Goal: Task Accomplishment & Management: Manage account settings

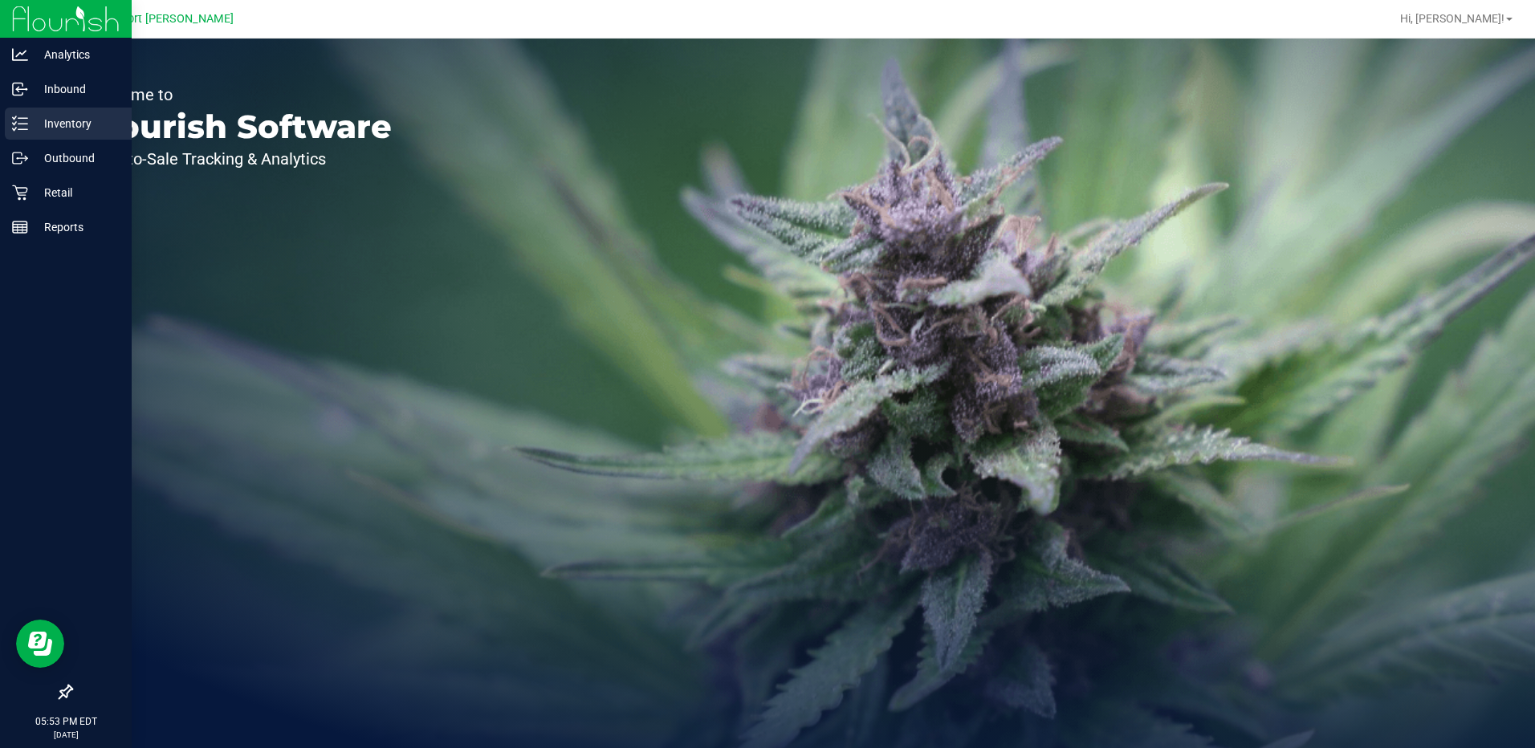
click at [84, 116] on p "Inventory" at bounding box center [76, 123] width 96 height 19
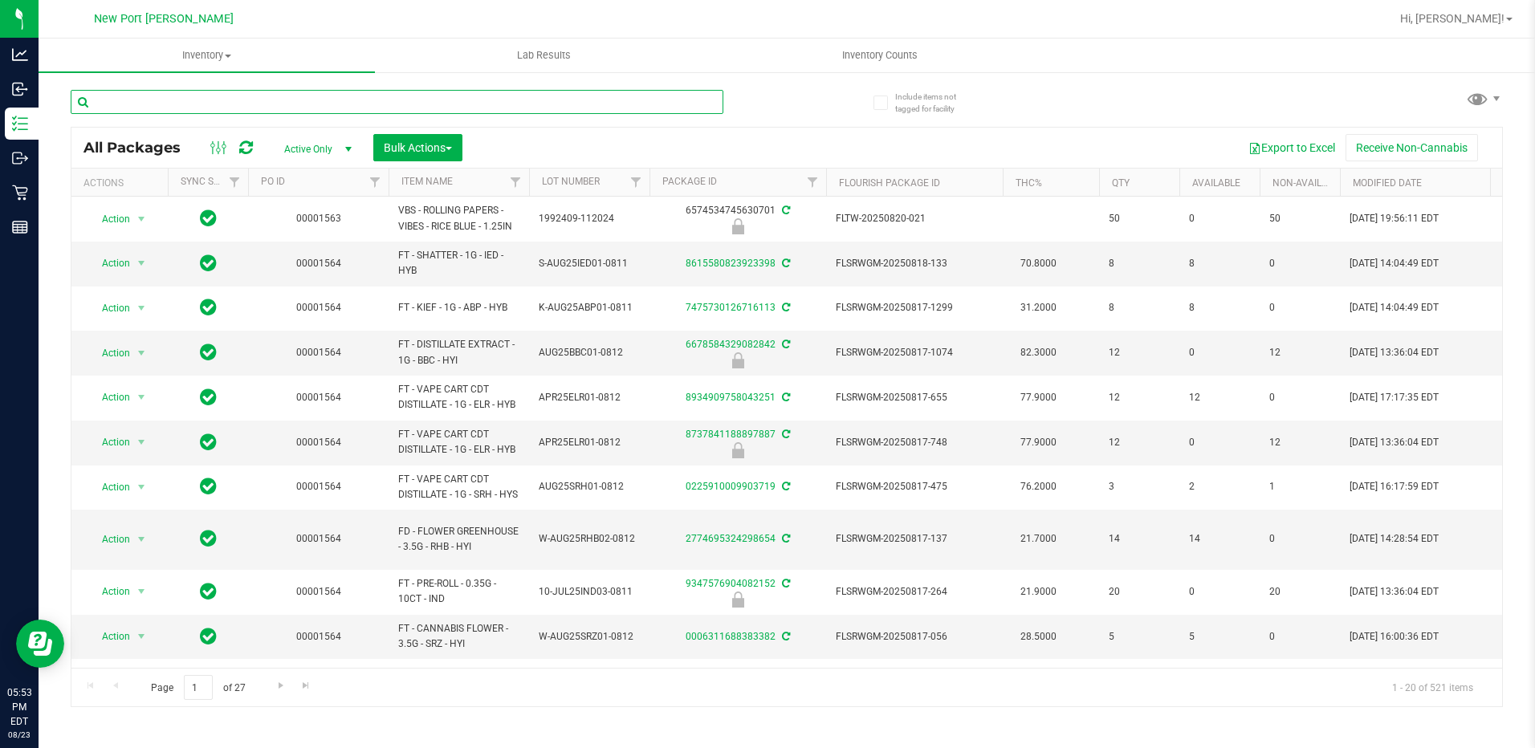
click at [191, 100] on input "text" at bounding box center [397, 102] width 653 height 24
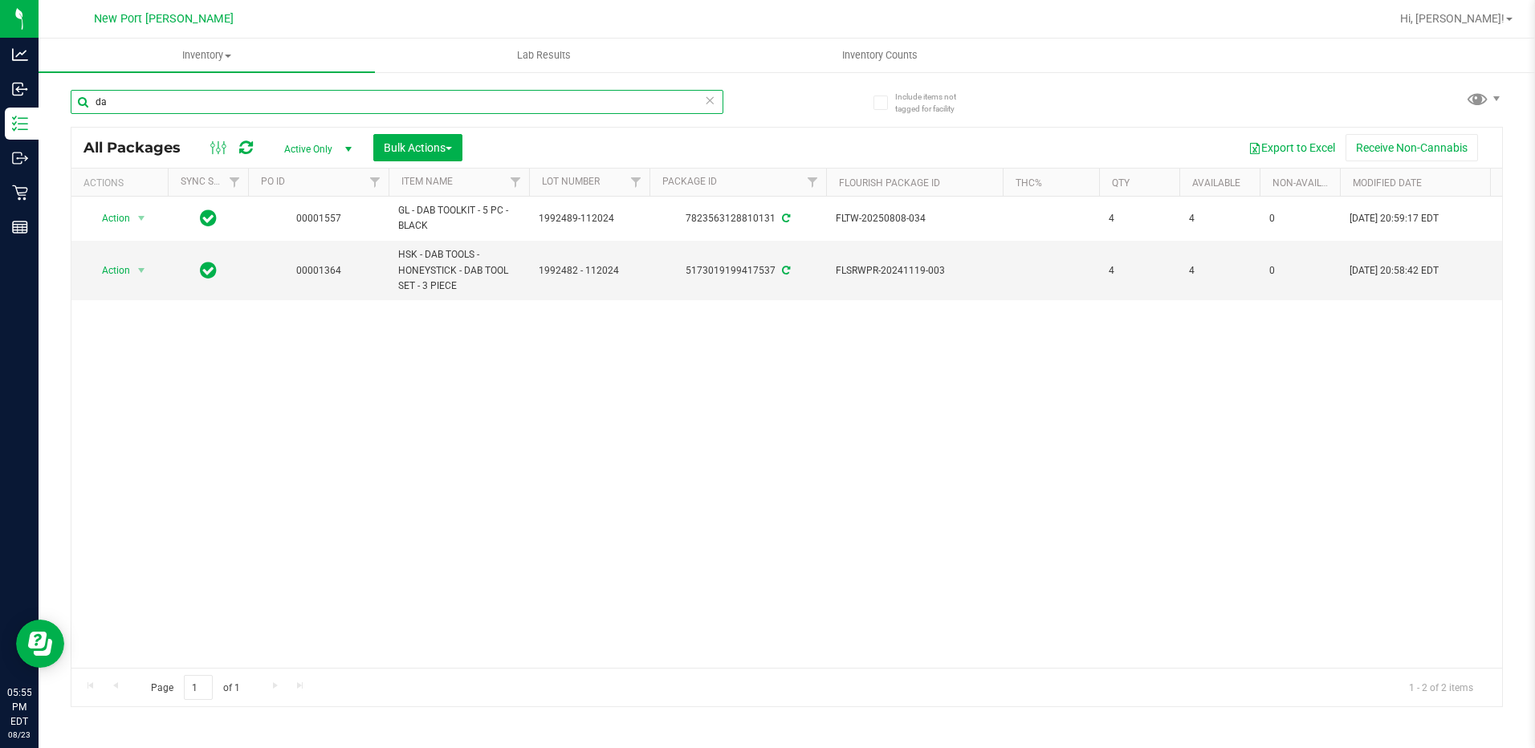
type input "d"
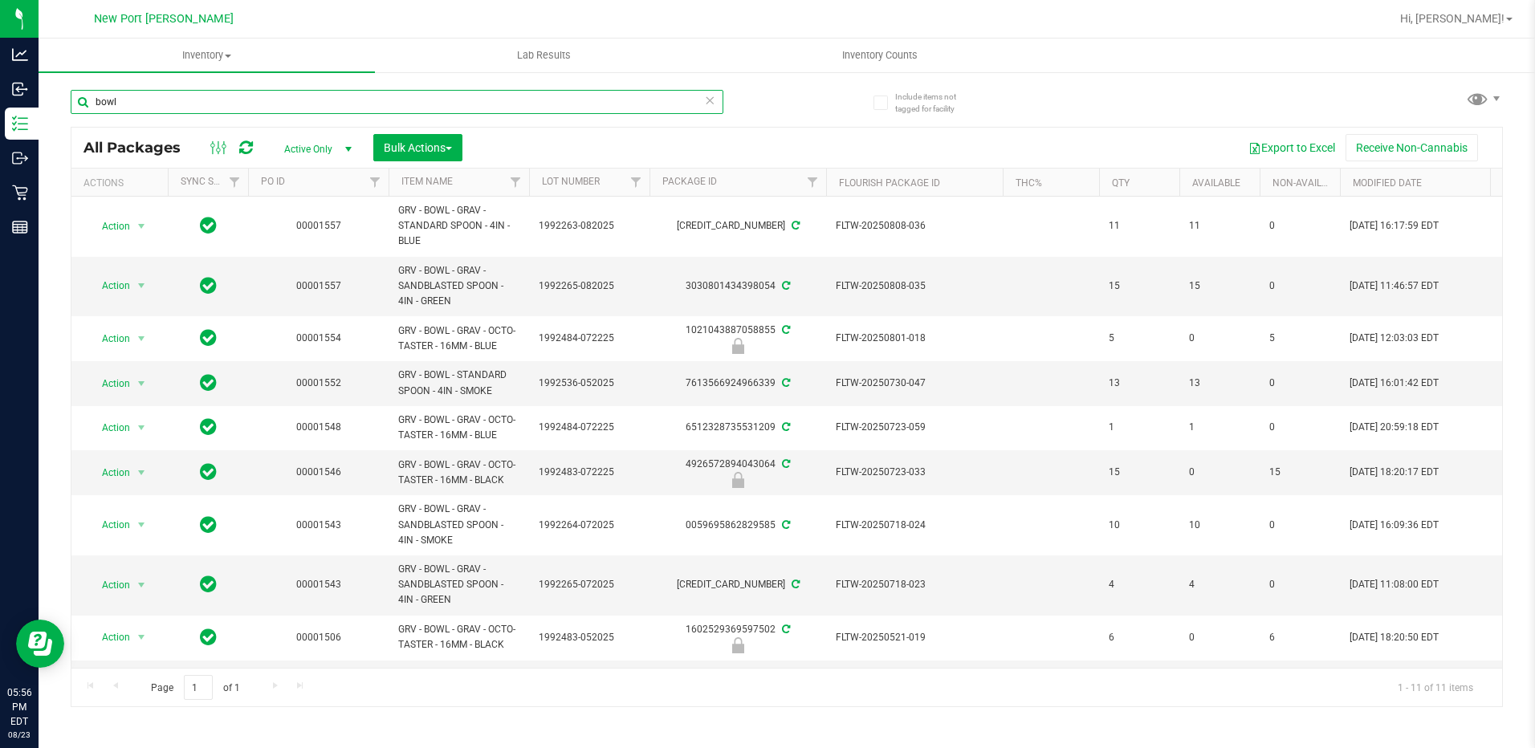
scroll to position [124, 0]
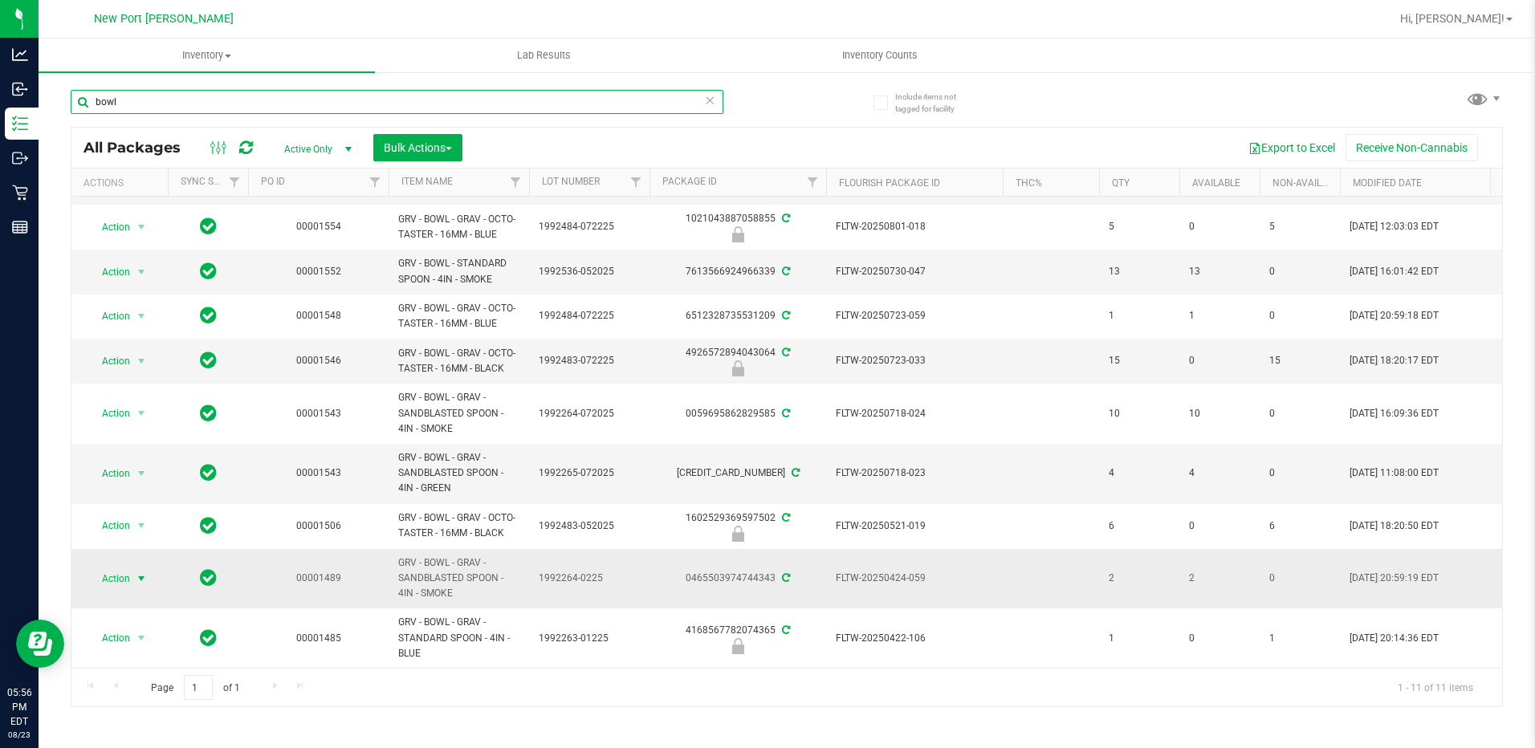
type input "bowl"
click at [139, 573] on span "select" at bounding box center [141, 579] width 13 height 13
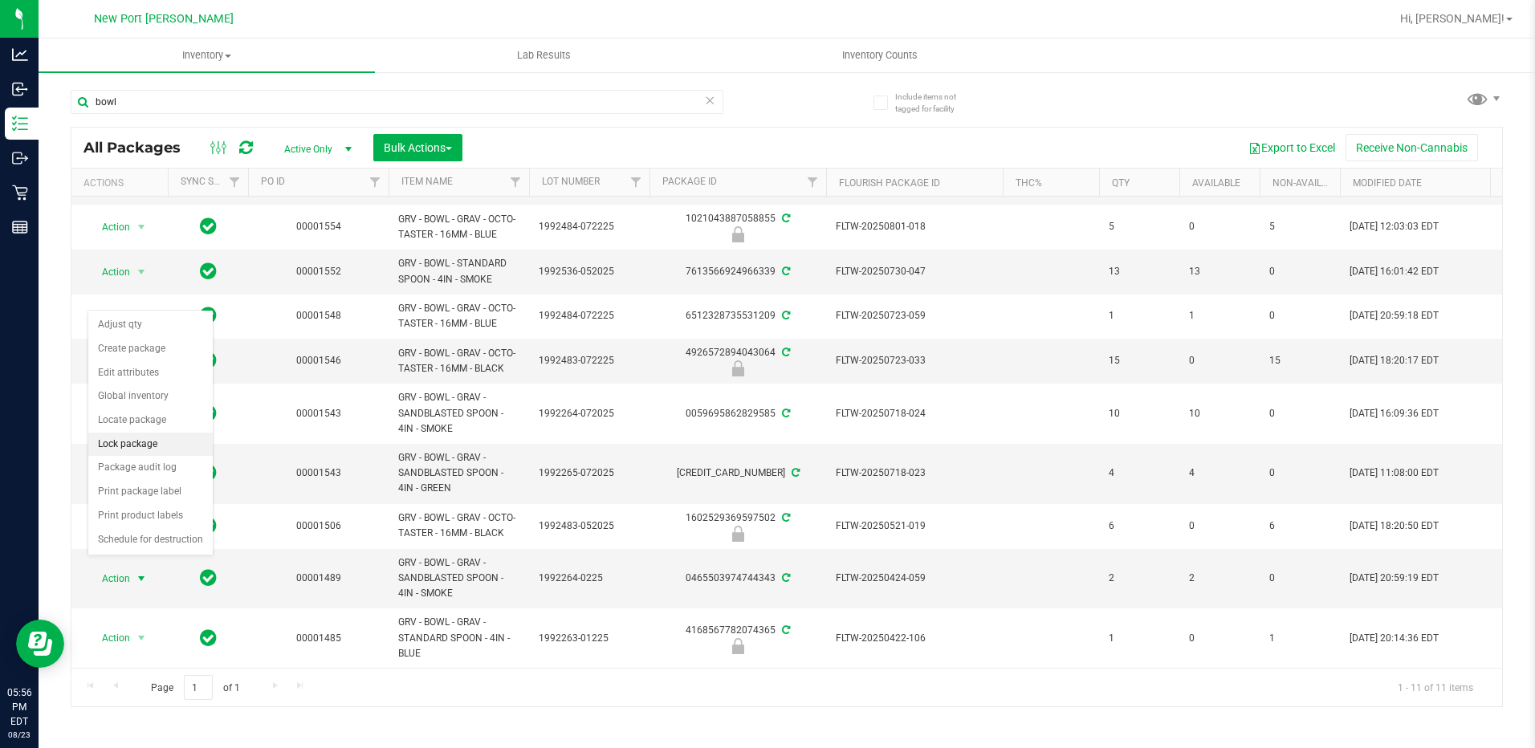
click at [137, 442] on li "Lock package" at bounding box center [150, 445] width 124 height 24
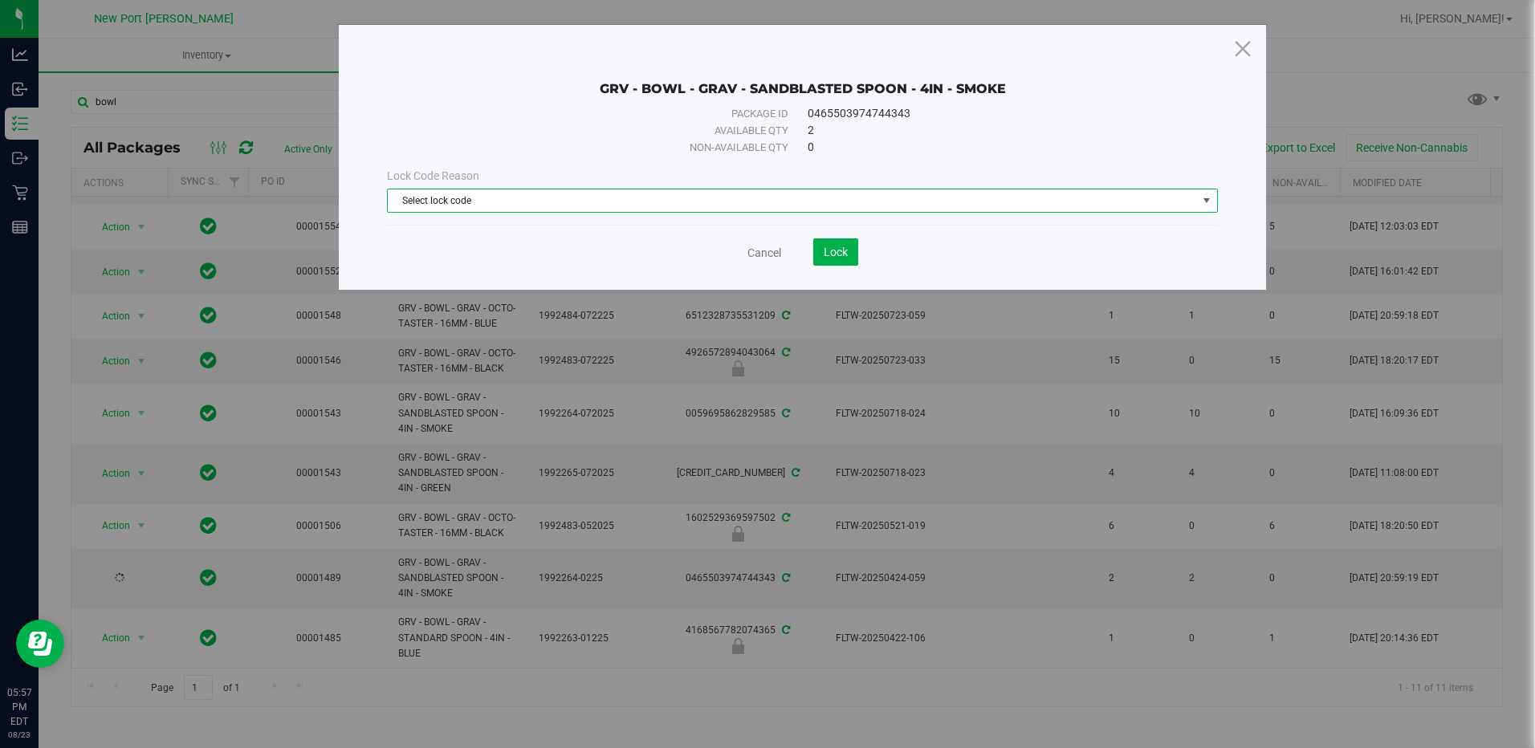
click at [1204, 199] on span "select" at bounding box center [1206, 200] width 13 height 13
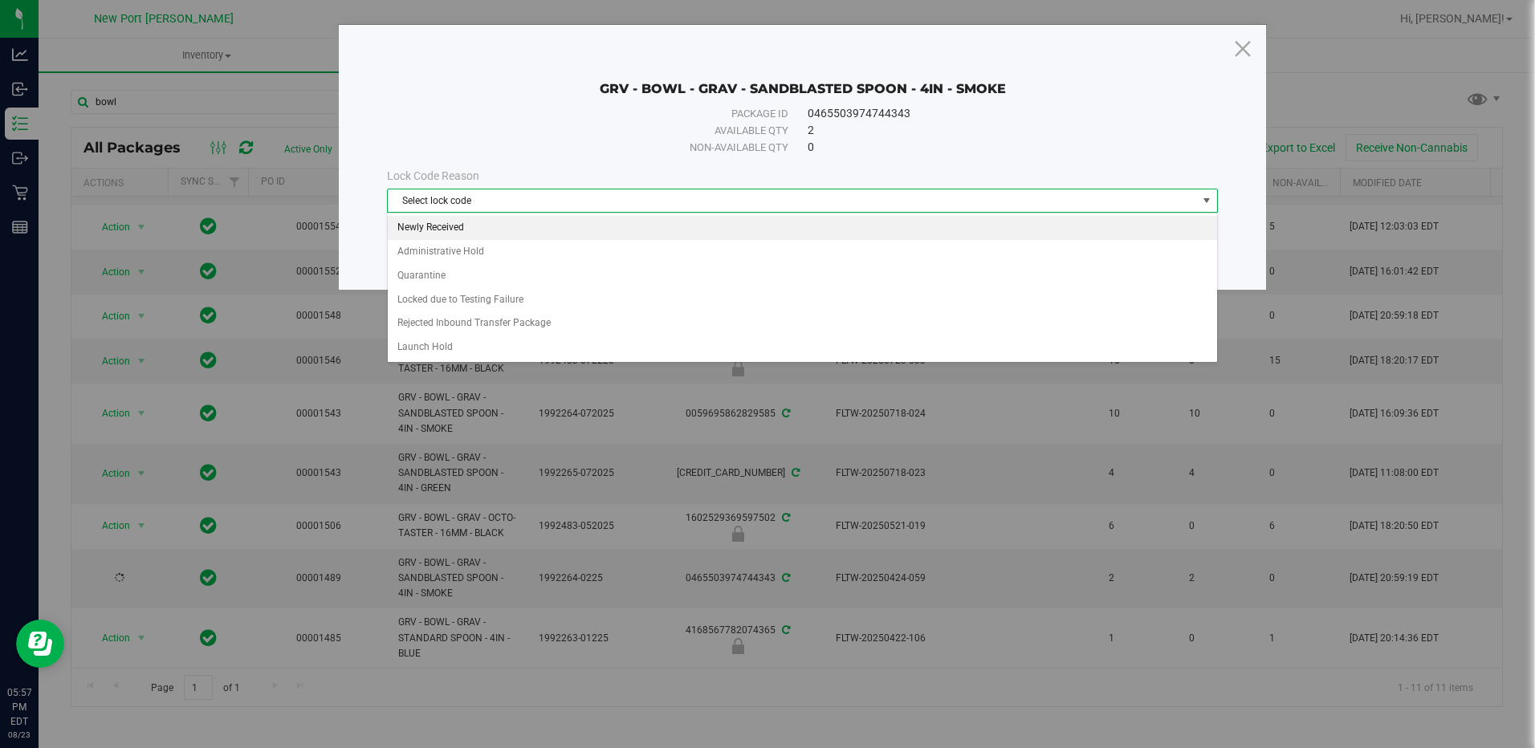
click at [418, 222] on li "Newly Received" at bounding box center [802, 228] width 829 height 24
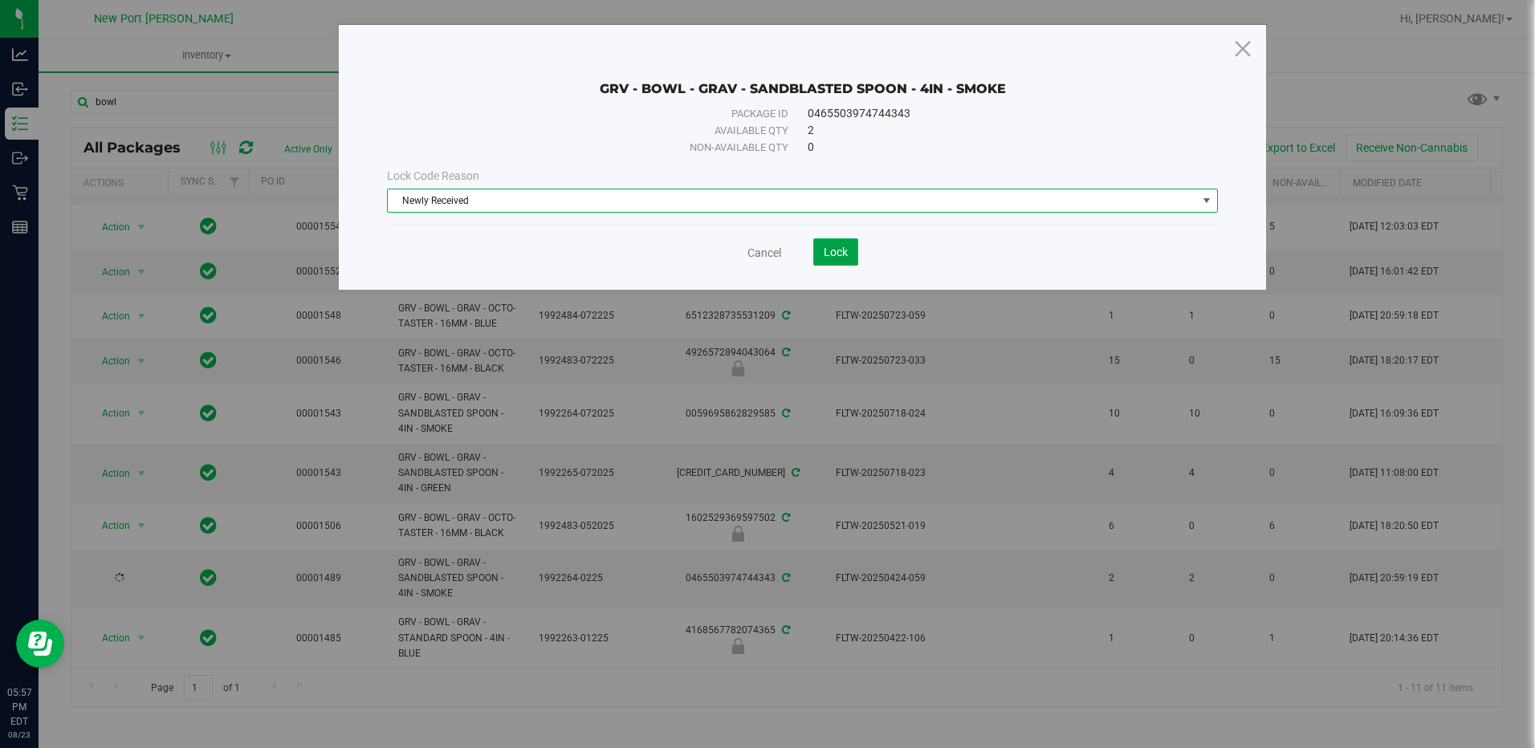
click at [838, 253] on span "Lock" at bounding box center [836, 252] width 24 height 13
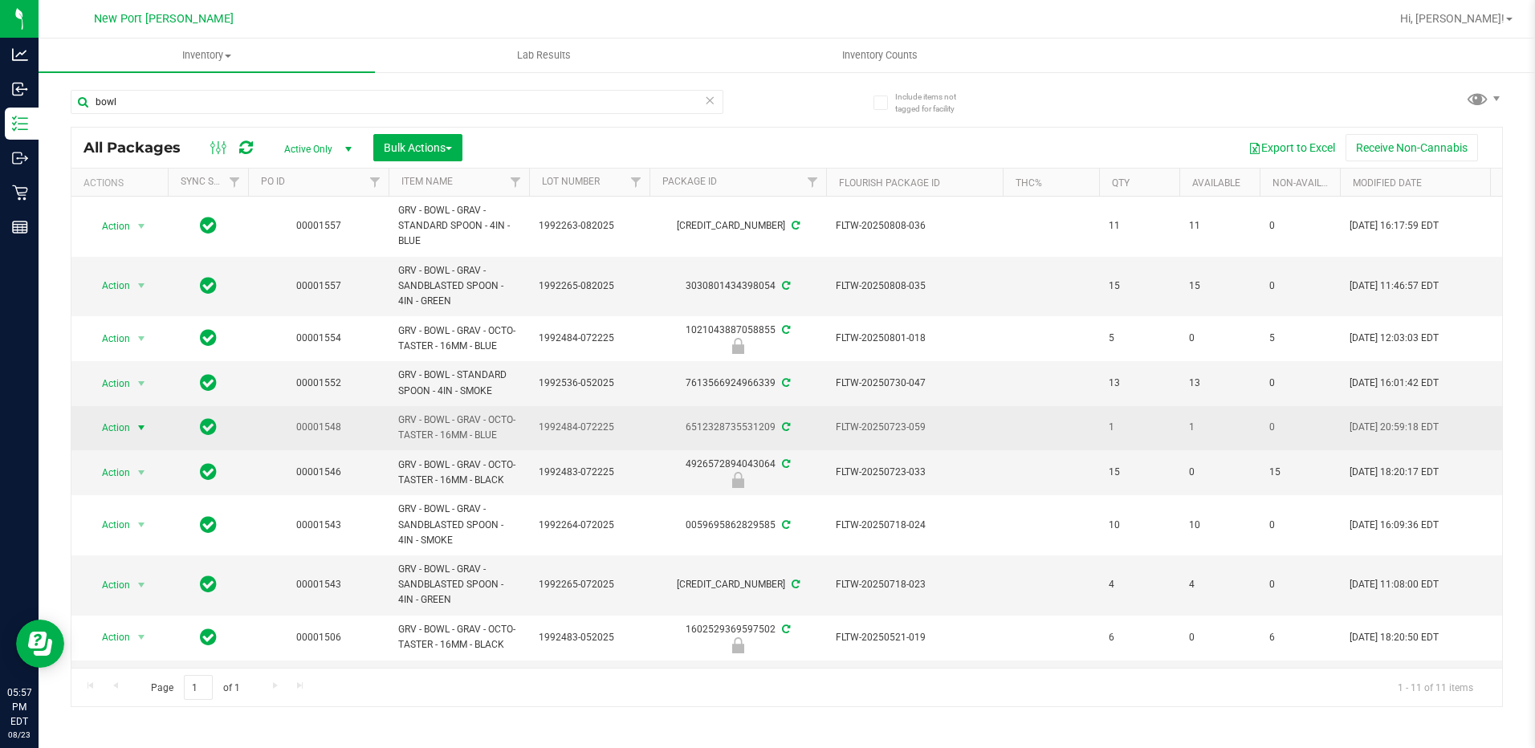
click at [141, 430] on span "select" at bounding box center [141, 428] width 13 height 13
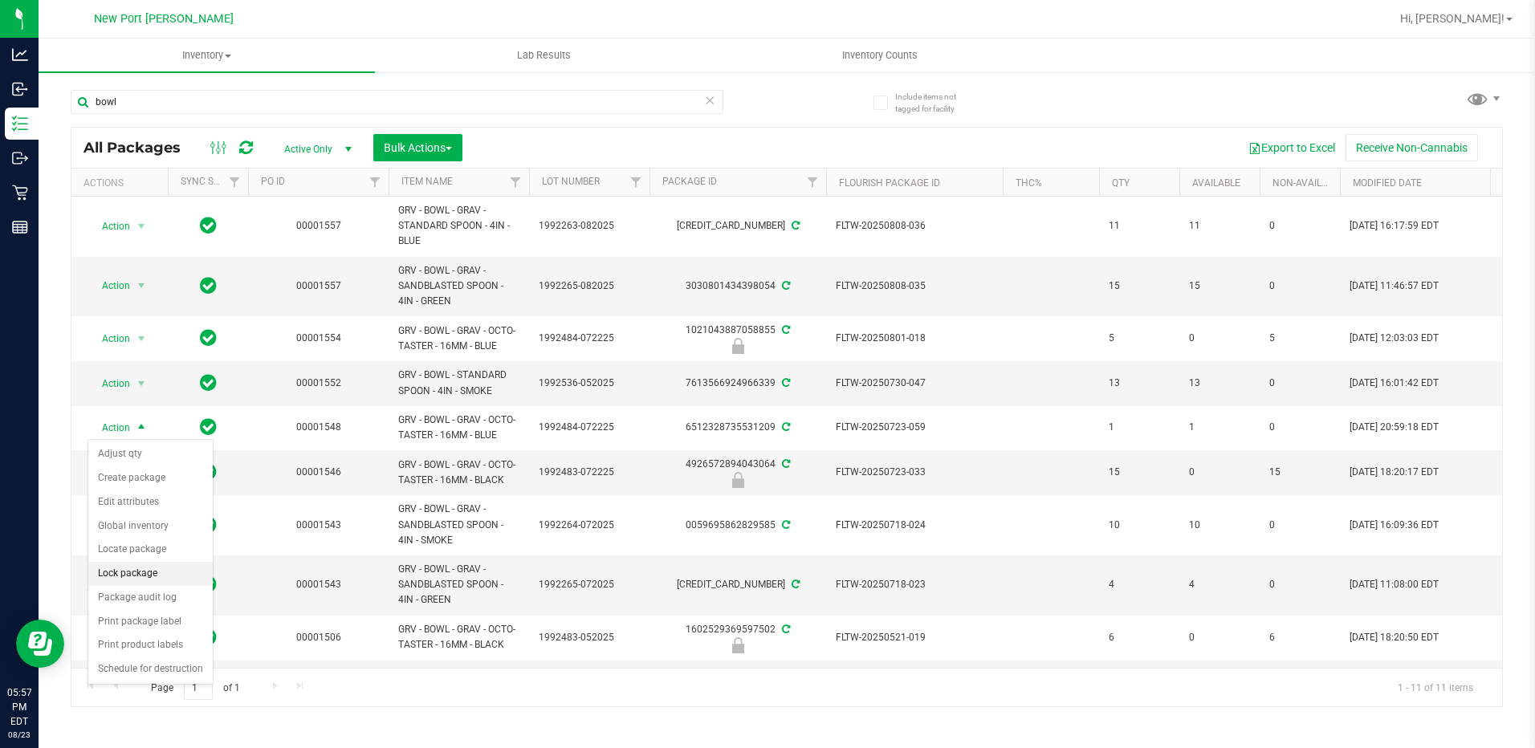
click at [142, 567] on li "Lock package" at bounding box center [150, 574] width 124 height 24
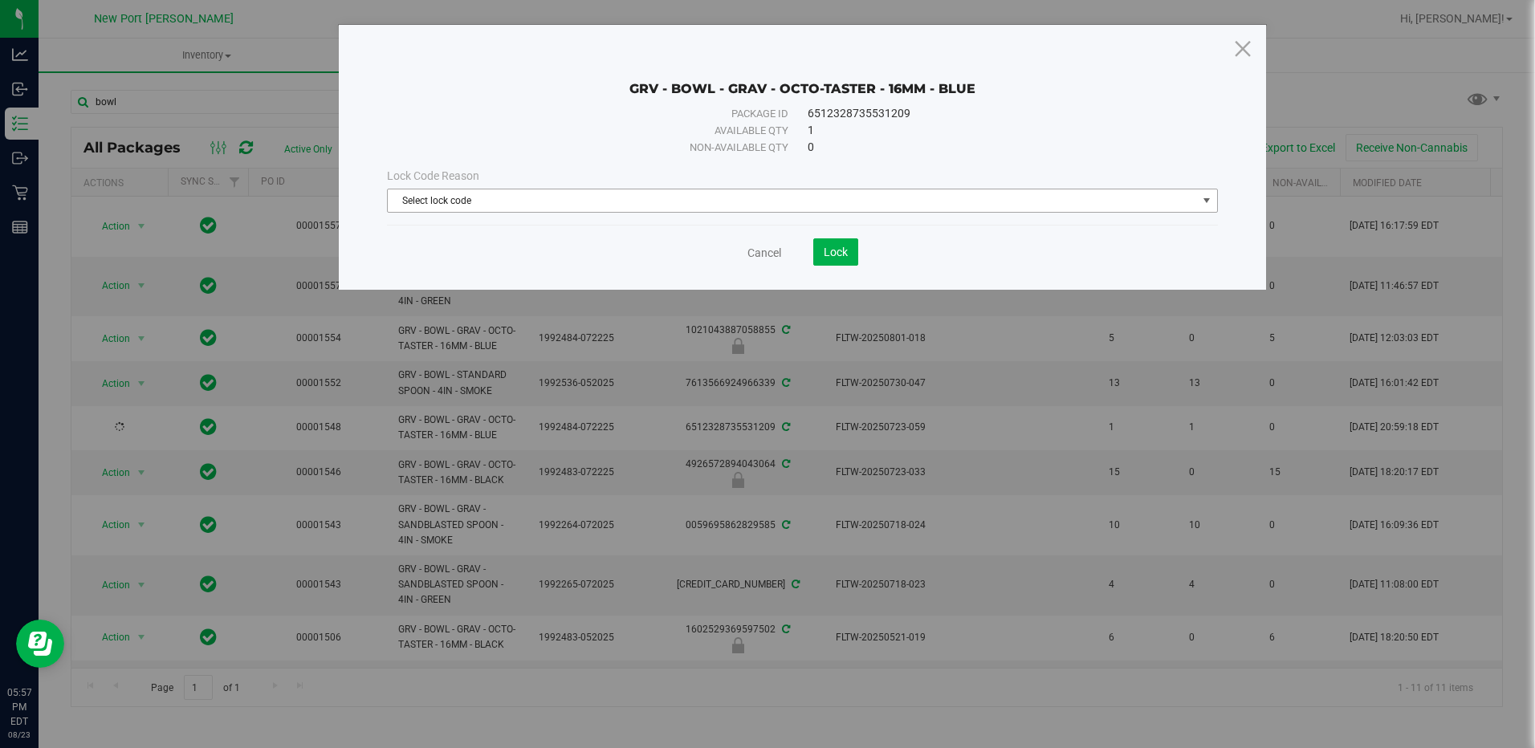
click at [1212, 198] on span "select" at bounding box center [1206, 200] width 13 height 13
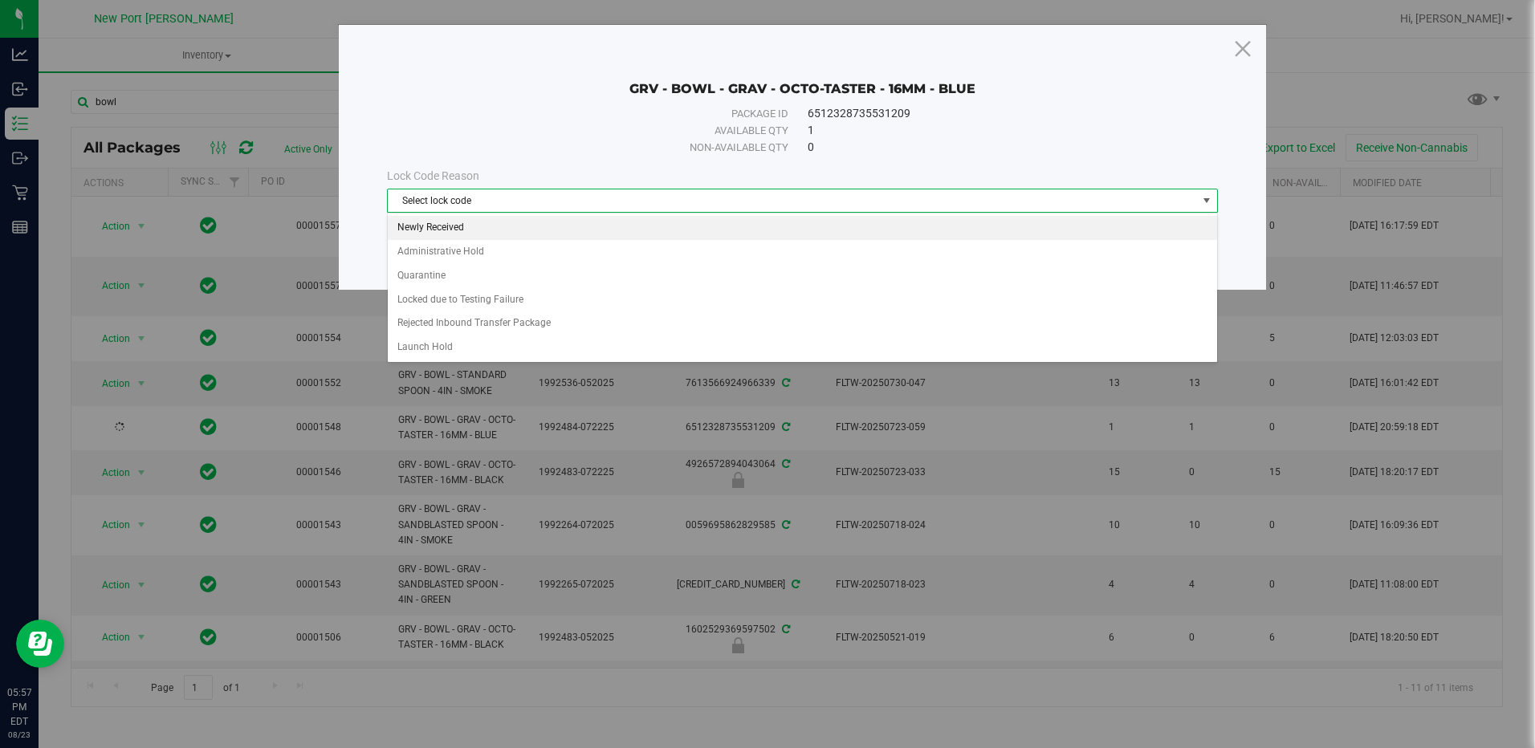
click at [433, 226] on li "Newly Received" at bounding box center [802, 228] width 829 height 24
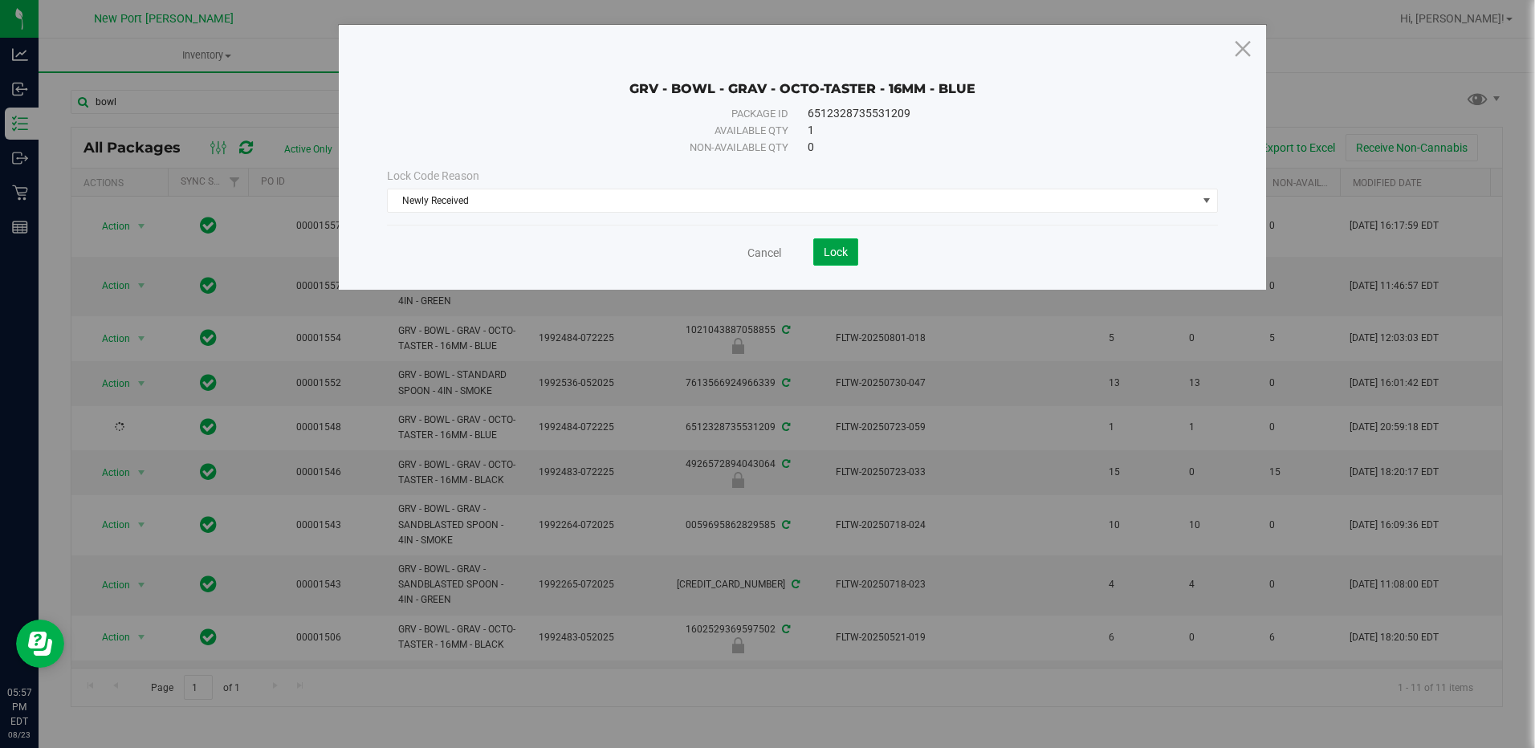
click at [827, 254] on span "Lock" at bounding box center [836, 252] width 24 height 13
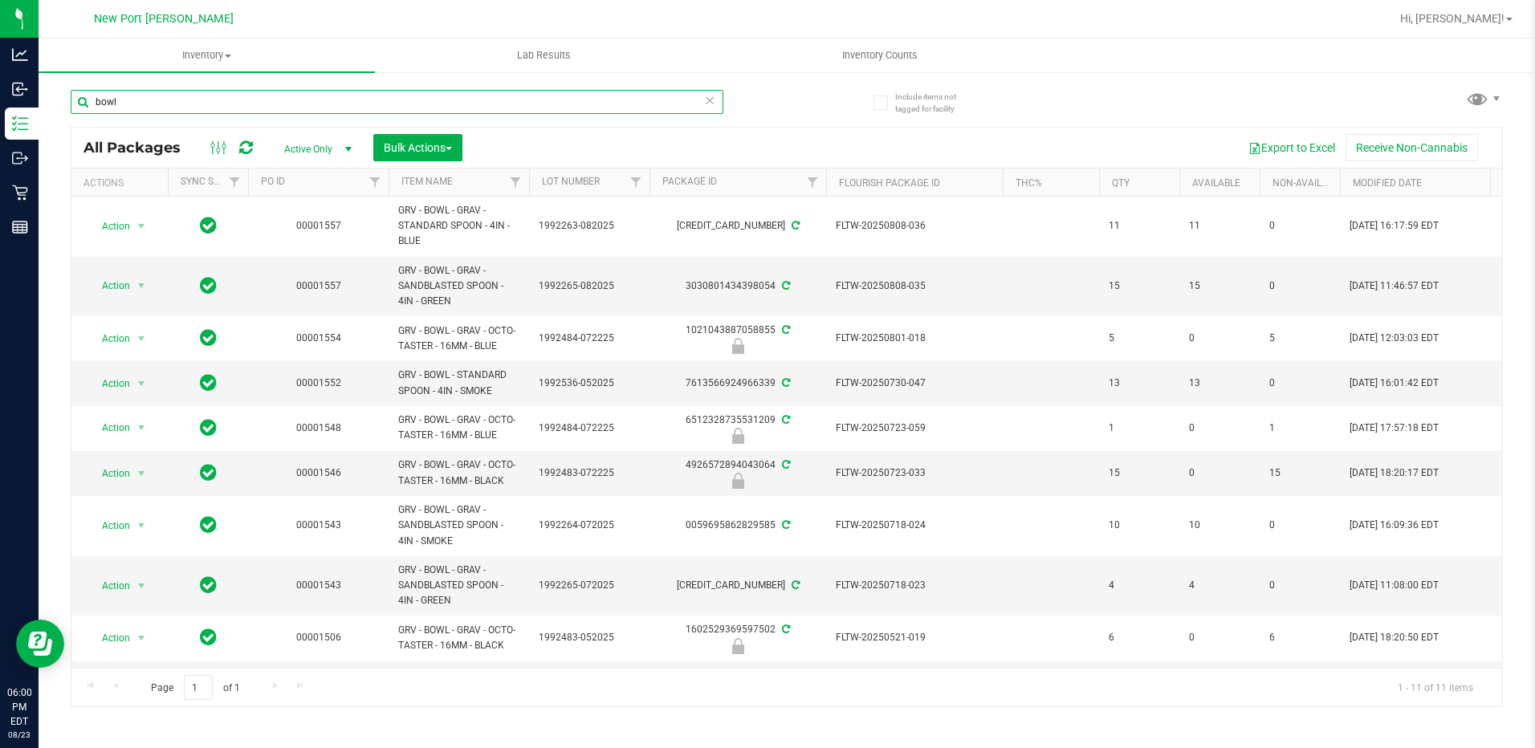
click at [198, 99] on input "bowl" at bounding box center [397, 102] width 653 height 24
type input "b"
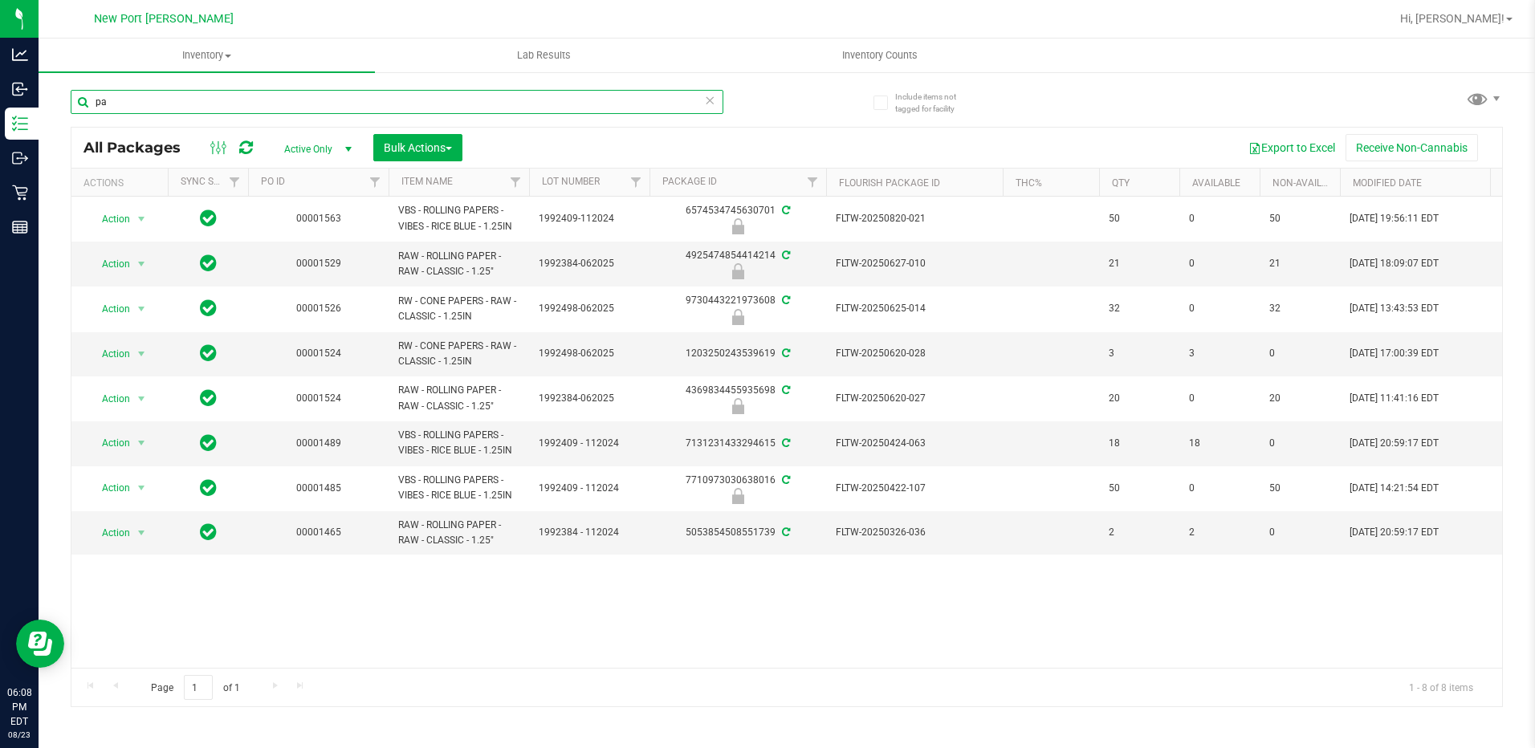
type input "p"
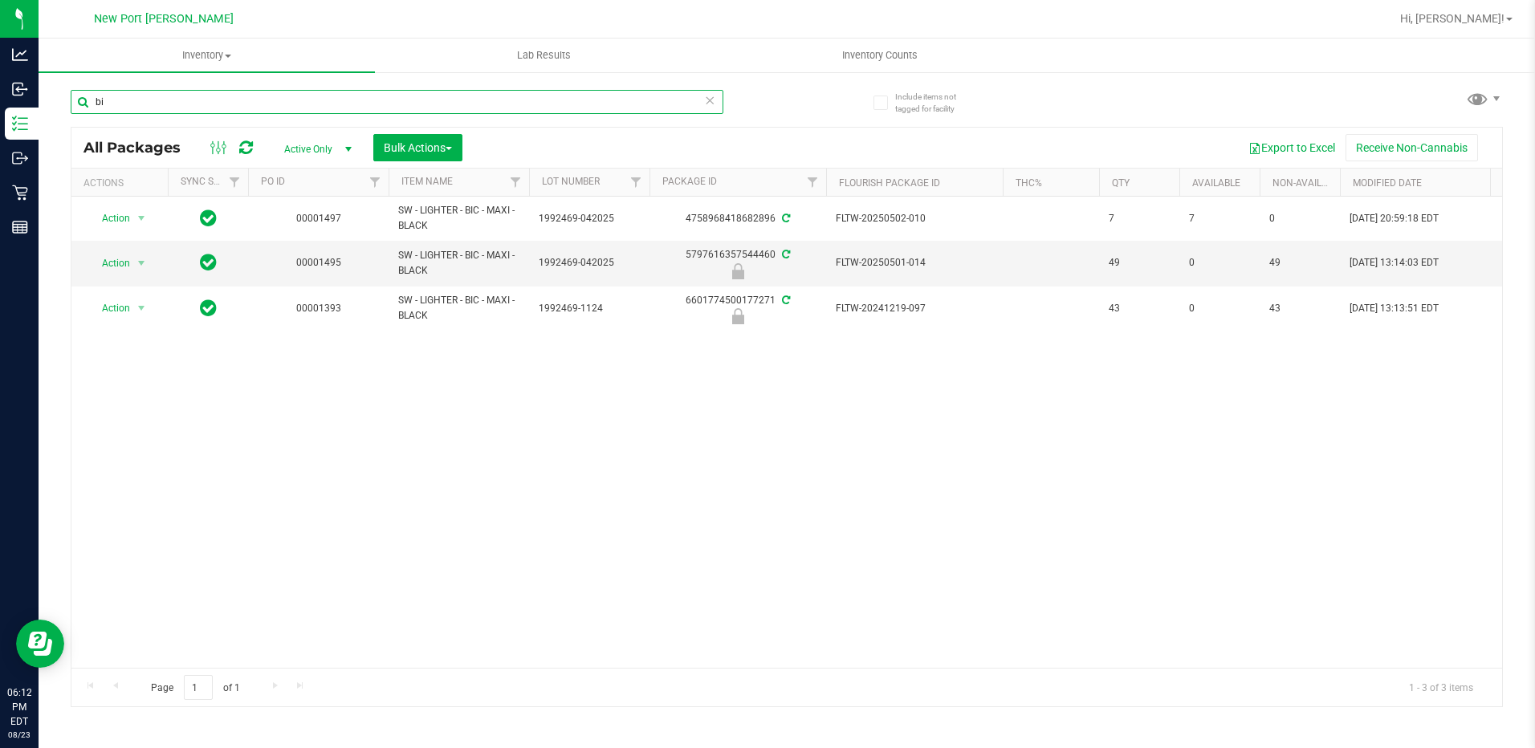
type input "b"
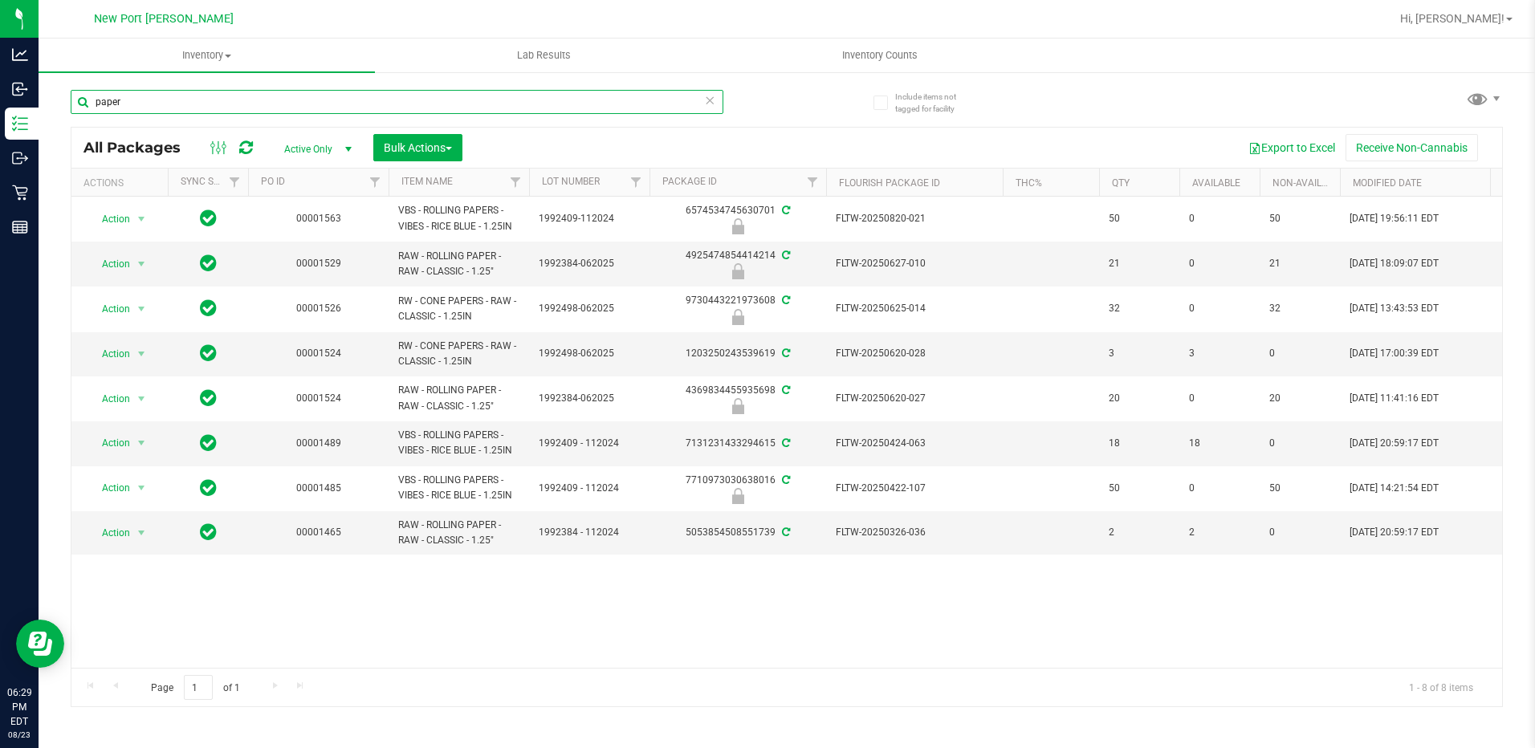
type input "paper"
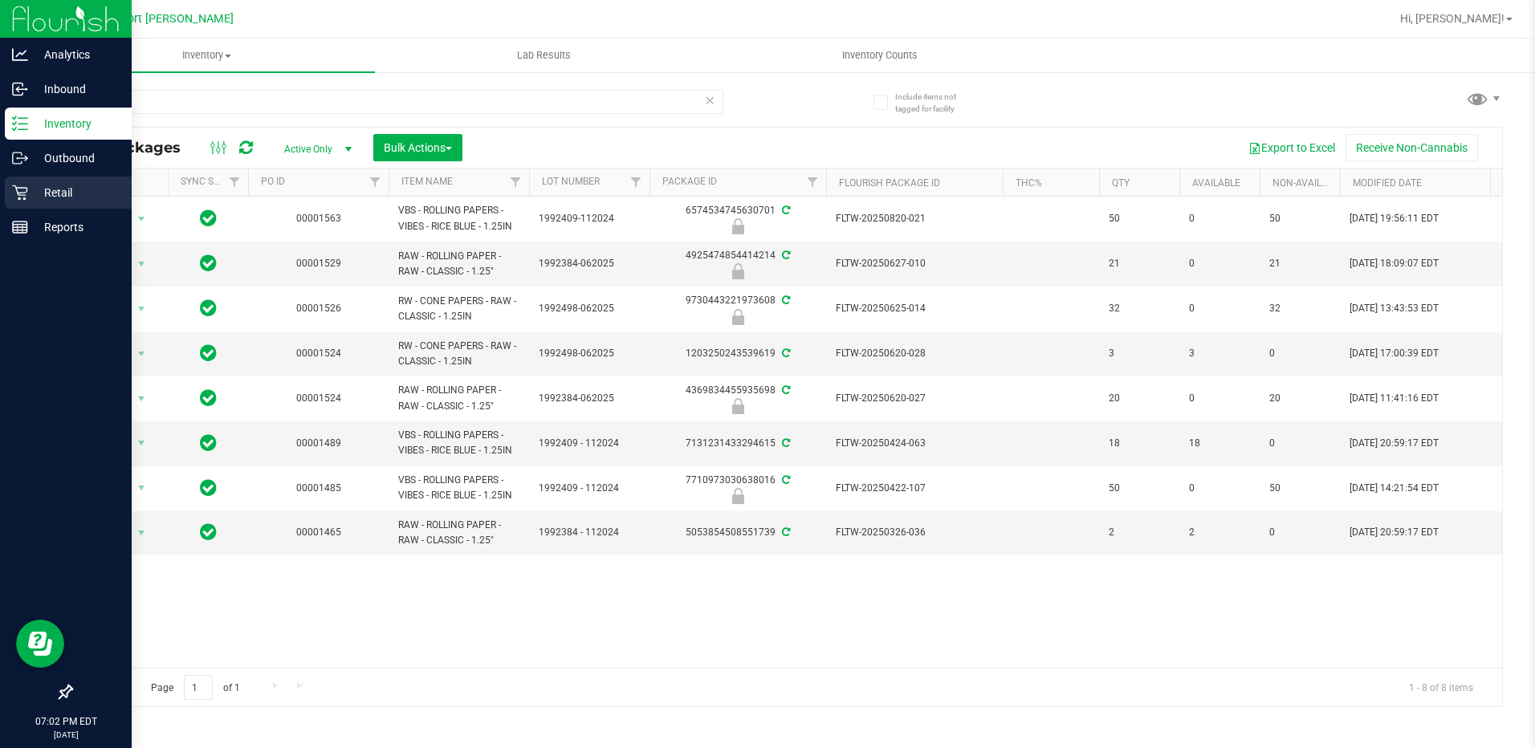
click at [55, 192] on p "Retail" at bounding box center [76, 192] width 96 height 19
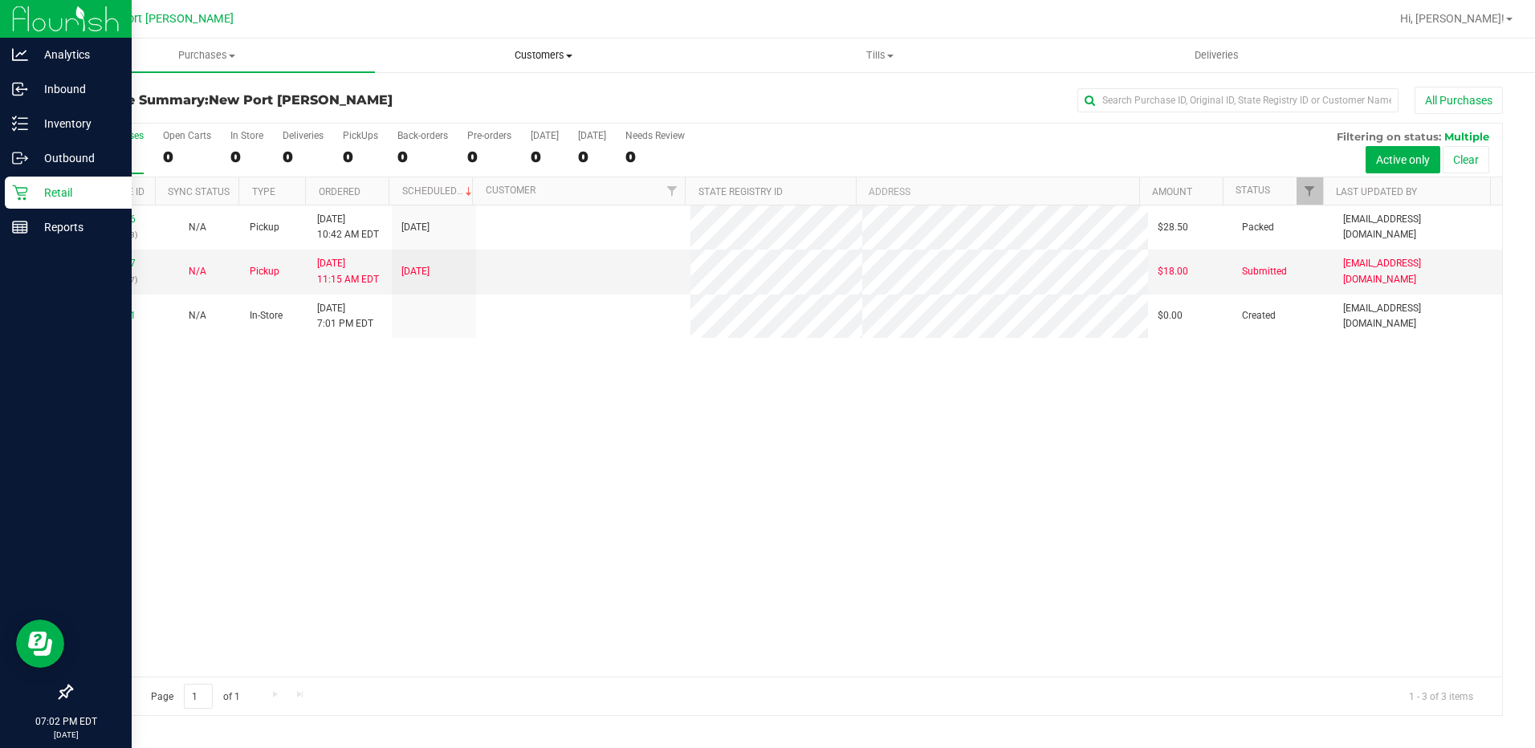
click at [575, 55] on span "Customers" at bounding box center [543, 55] width 335 height 14
click at [449, 96] on span "All customers" at bounding box center [433, 97] width 116 height 14
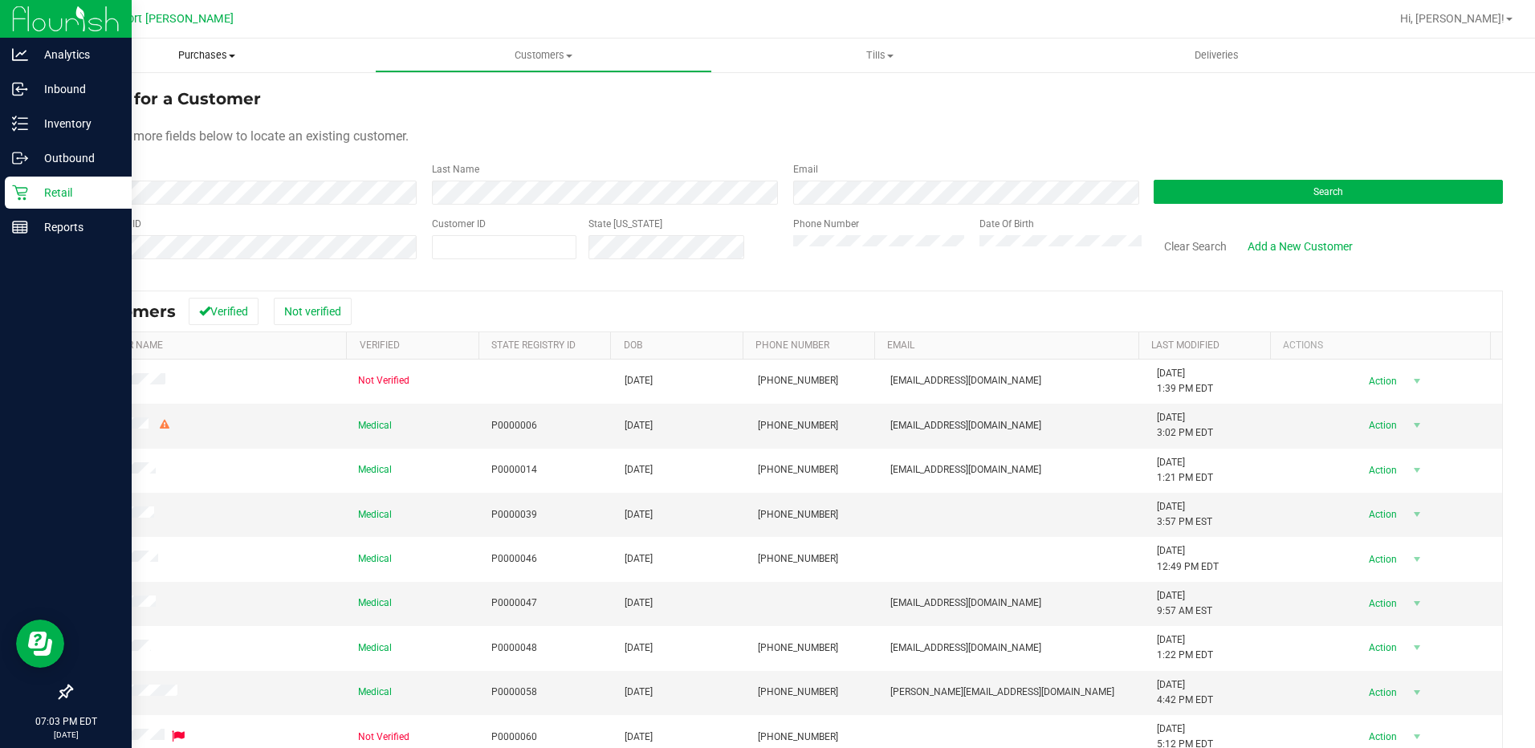
click at [233, 56] on span at bounding box center [232, 56] width 6 height 3
click at [120, 132] on span "All purchases" at bounding box center [96, 135] width 114 height 14
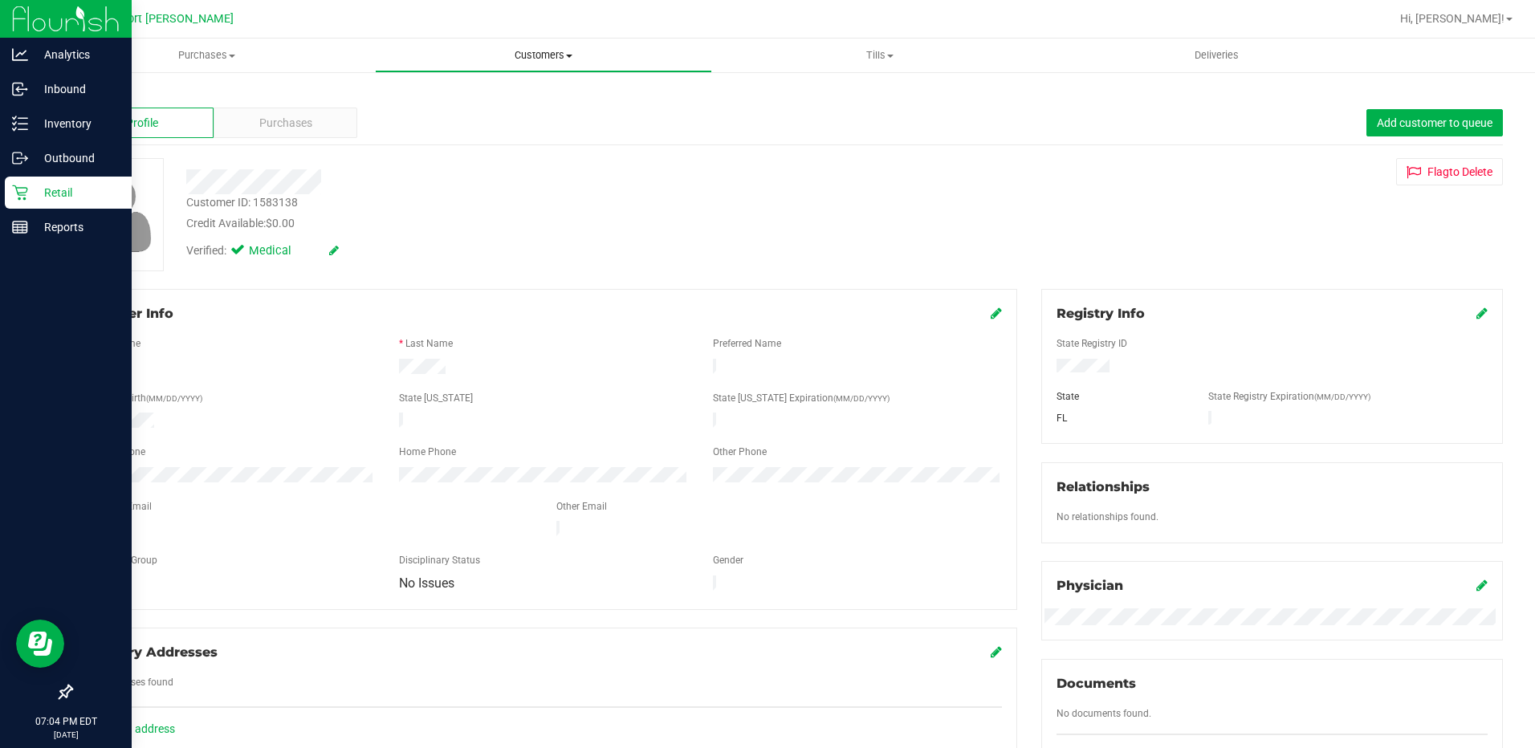
click at [568, 57] on span at bounding box center [569, 56] width 6 height 3
click at [460, 94] on span "All customers" at bounding box center [433, 97] width 116 height 14
click at [86, 521] on div at bounding box center [309, 530] width 471 height 19
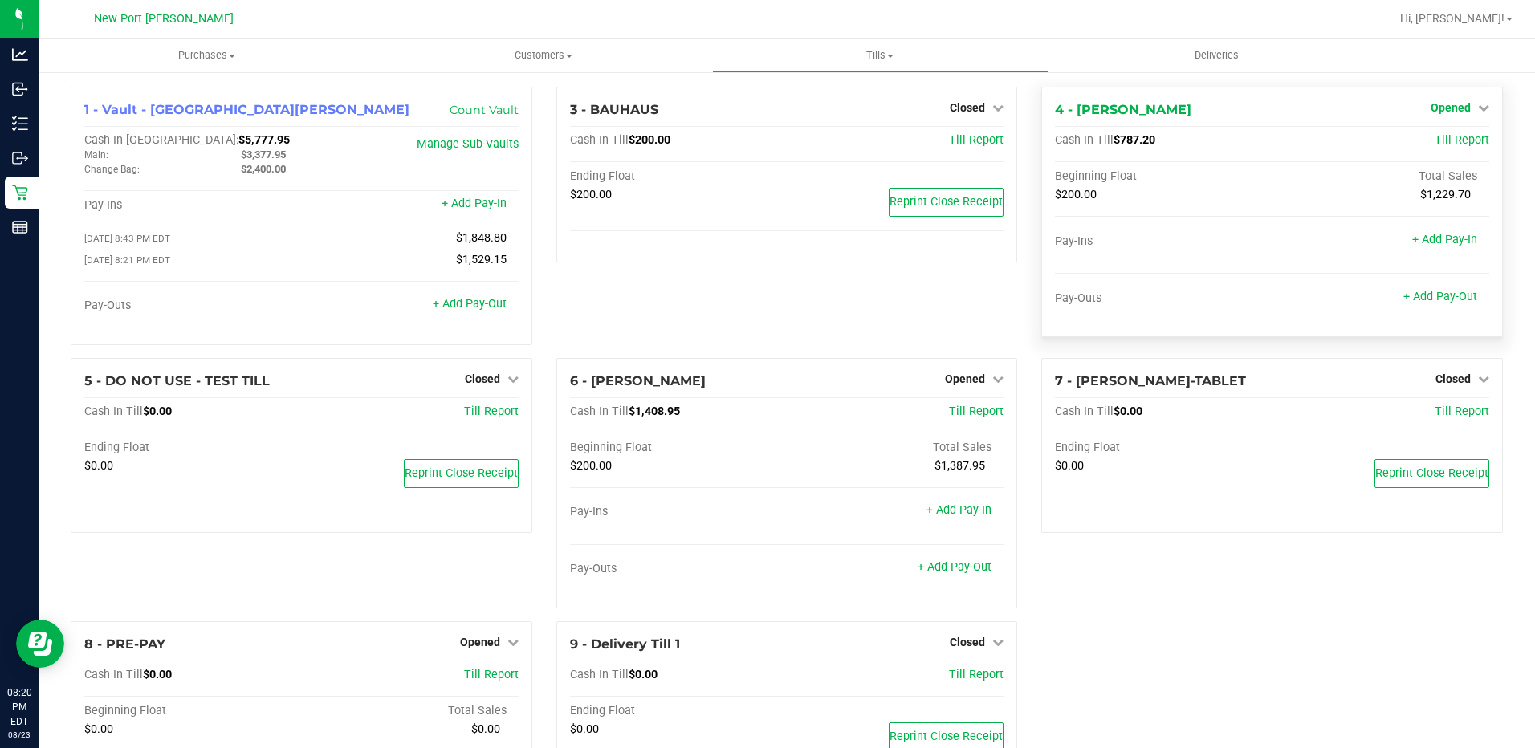
click at [1478, 107] on icon at bounding box center [1483, 107] width 11 height 11
click at [1437, 141] on link "Close Till" at bounding box center [1452, 141] width 43 height 13
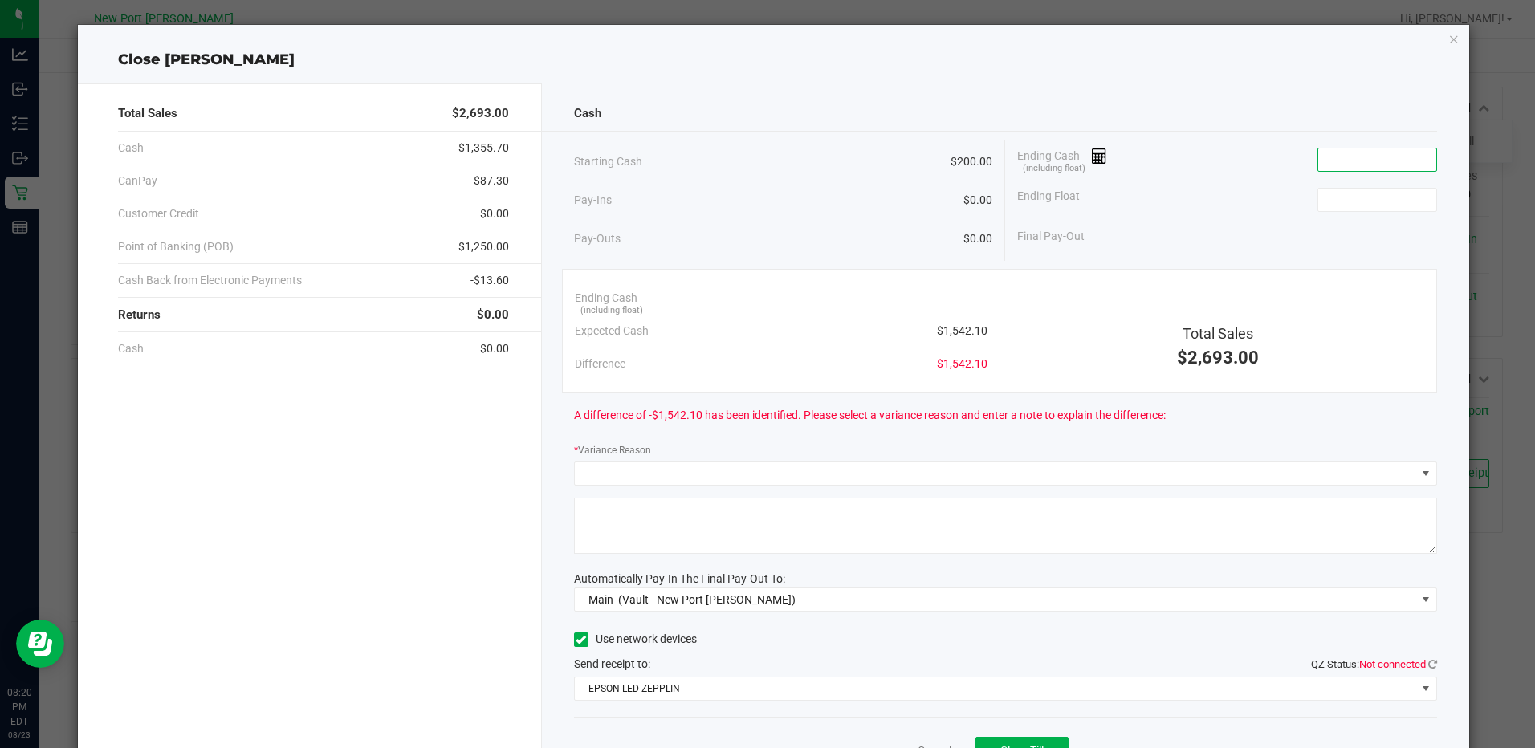
click at [1322, 161] on input at bounding box center [1377, 160] width 118 height 22
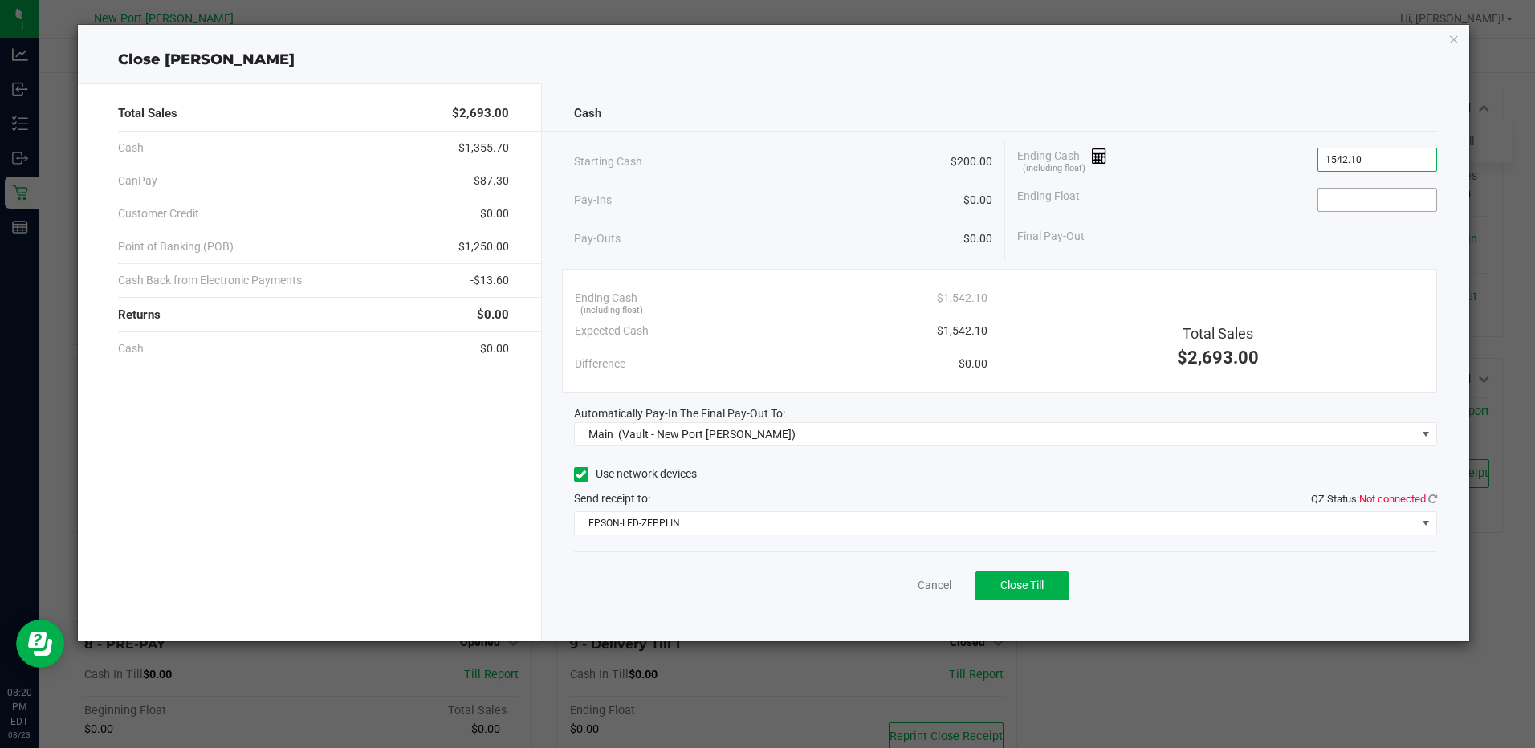
type input "$1,542.10"
click at [1362, 203] on input at bounding box center [1377, 200] width 118 height 22
type input "$200.00"
click at [1431, 495] on icon at bounding box center [1432, 499] width 9 height 10
click at [1026, 583] on span "Close Till" at bounding box center [1021, 585] width 43 height 13
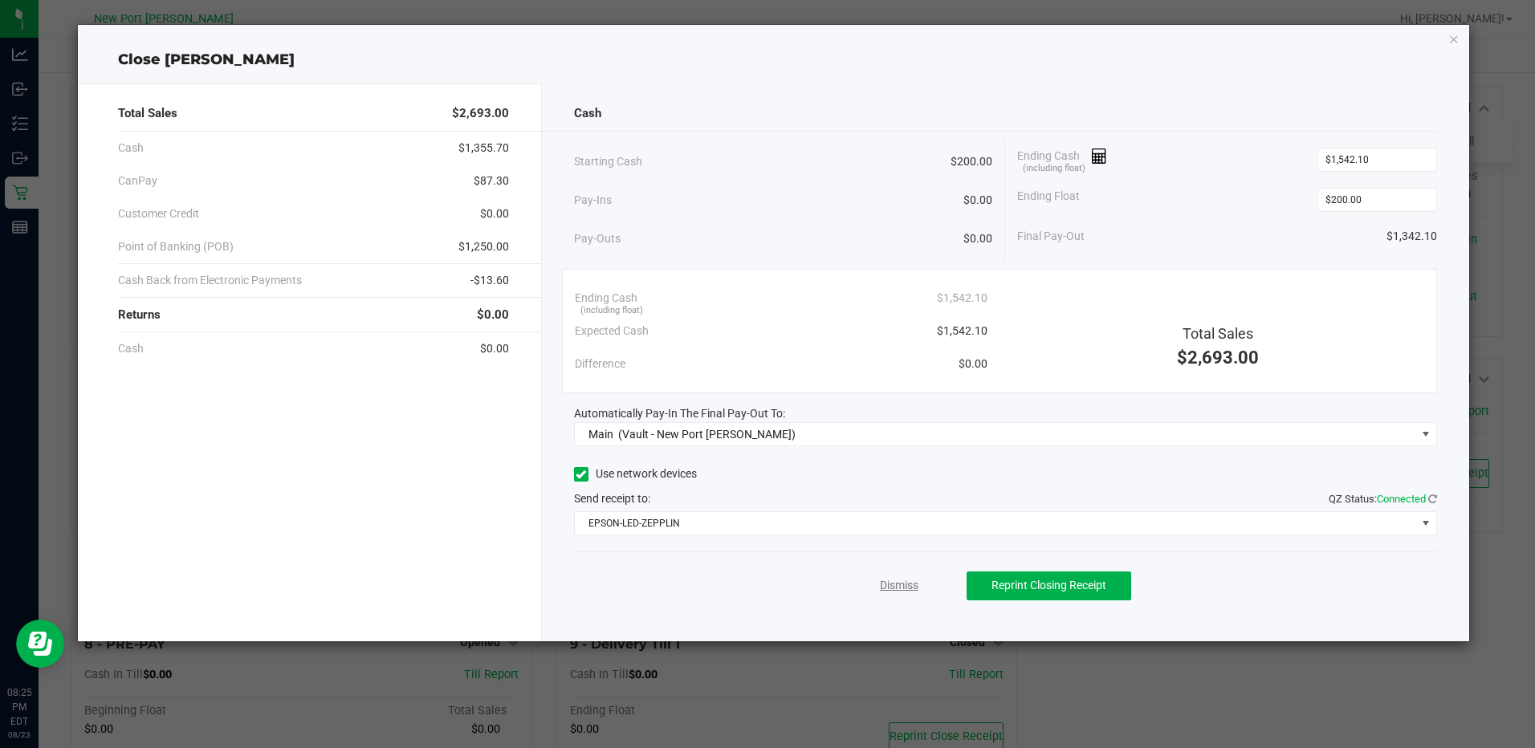
click at [884, 586] on link "Dismiss" at bounding box center [899, 585] width 39 height 17
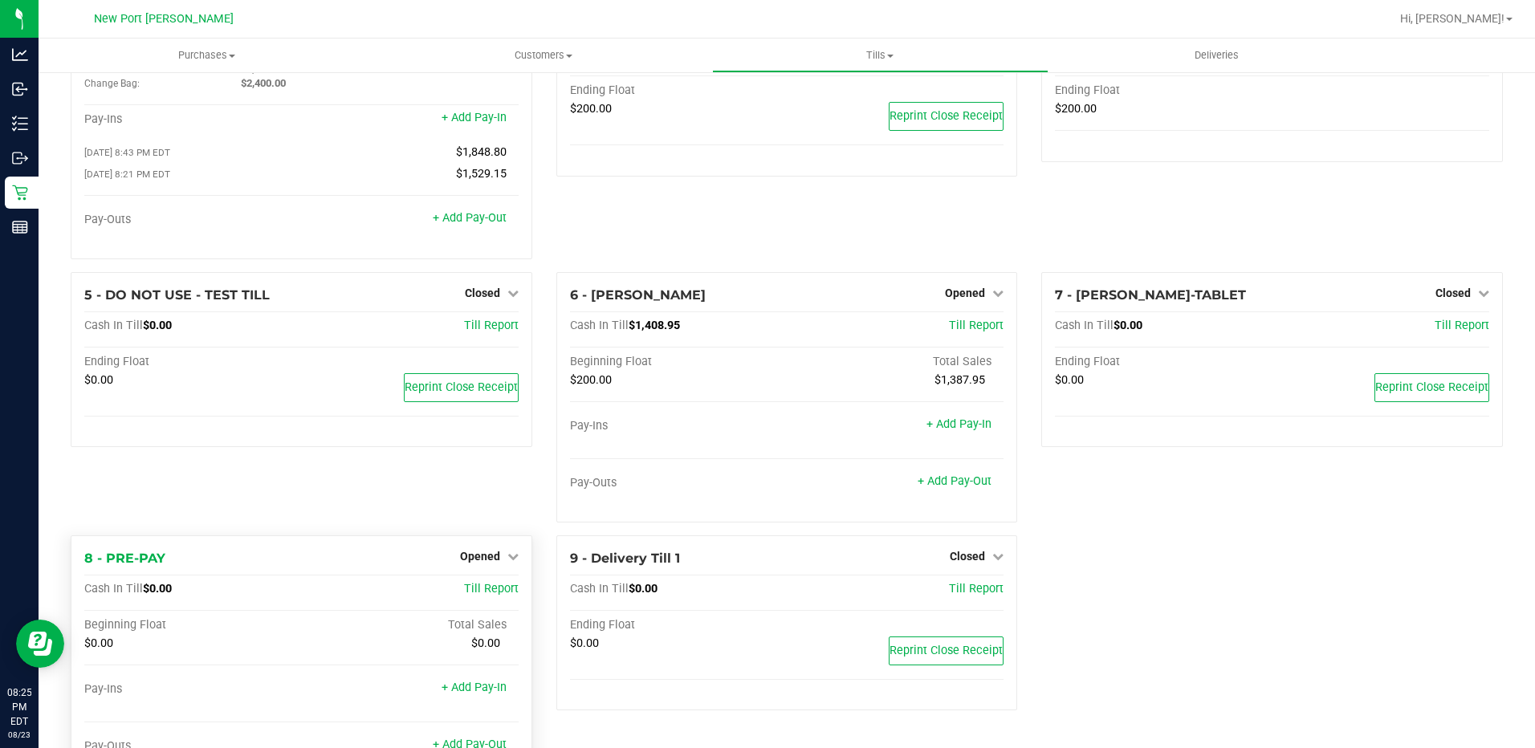
scroll to position [156, 0]
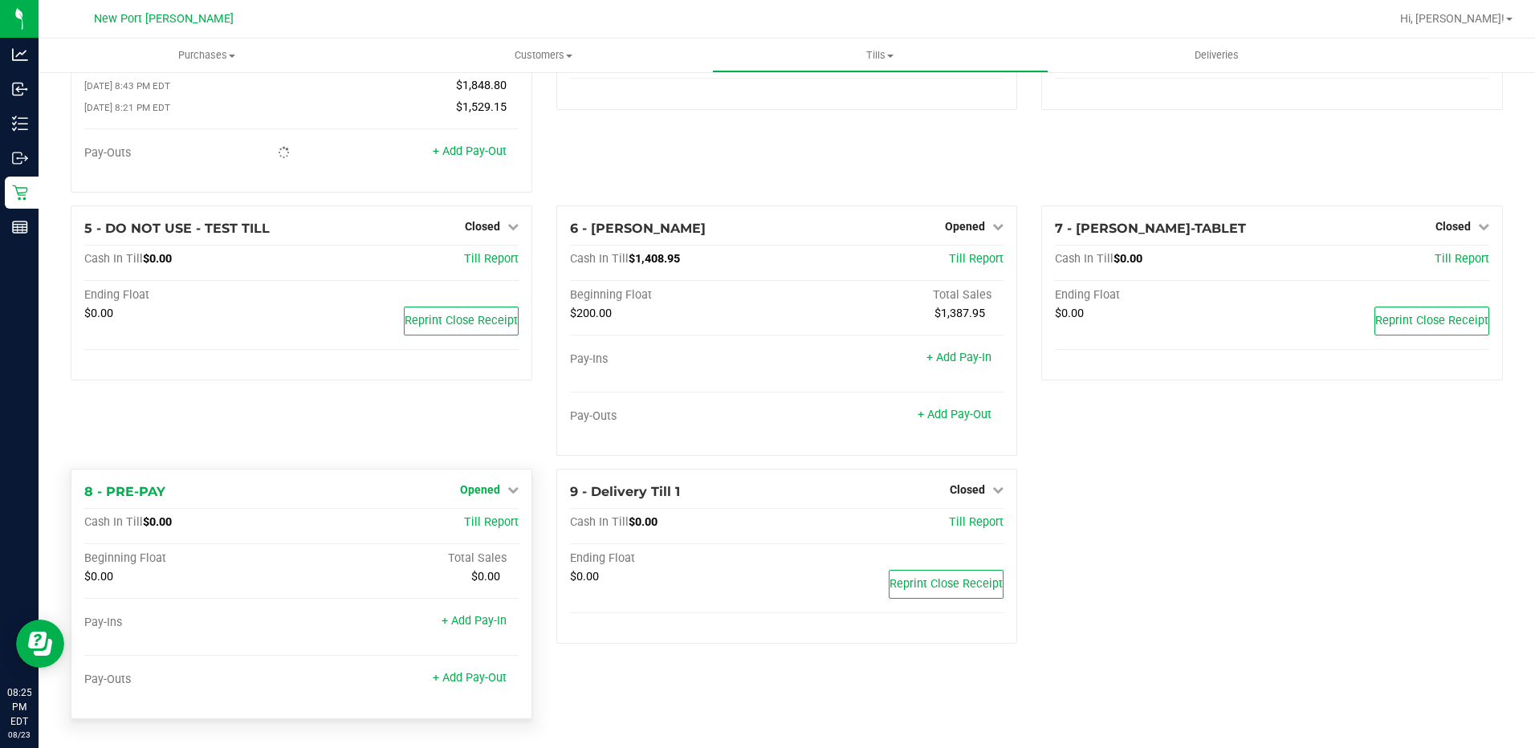
click at [507, 495] on link "Opened" at bounding box center [489, 489] width 59 height 13
click at [485, 520] on link "Close Till" at bounding box center [481, 522] width 43 height 13
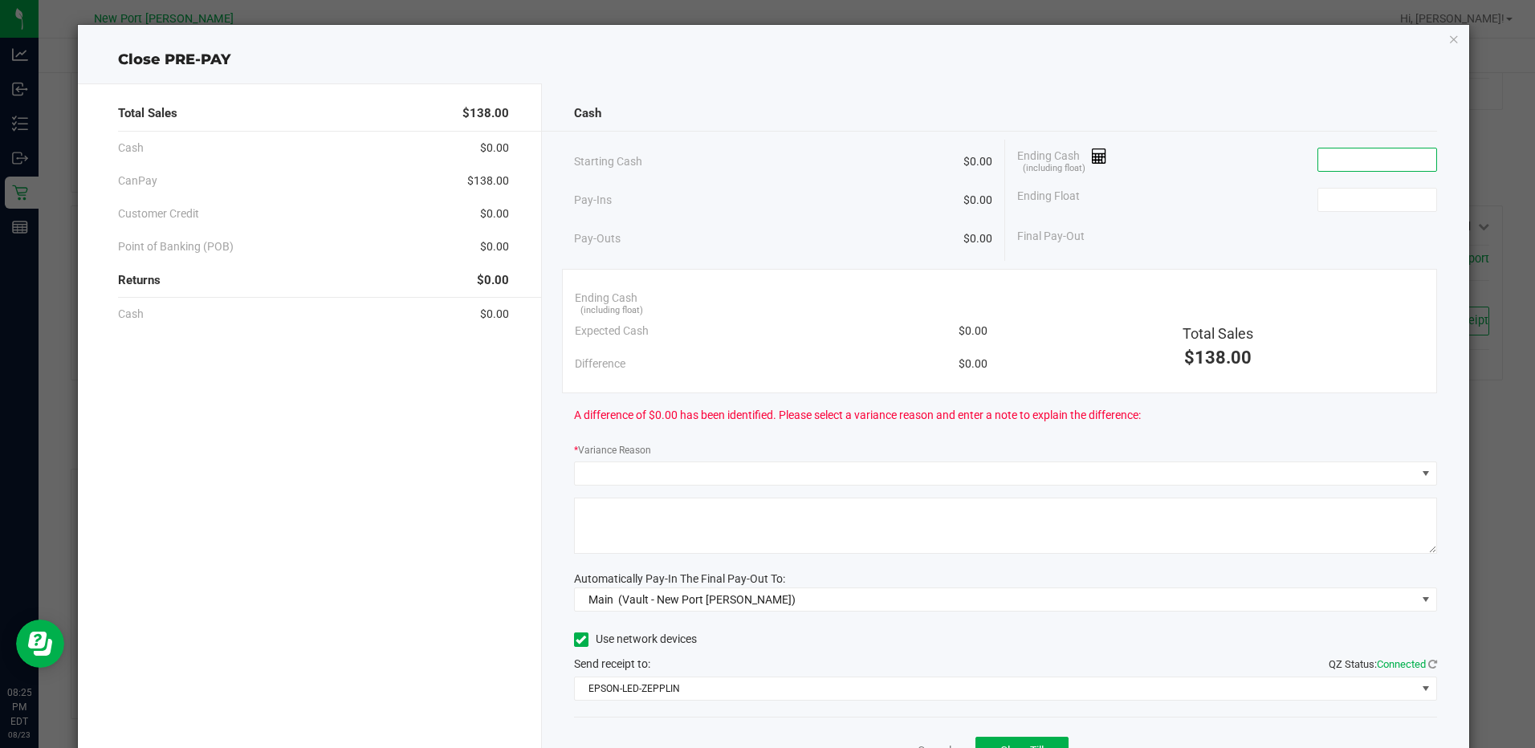
click at [1343, 163] on input at bounding box center [1377, 160] width 118 height 22
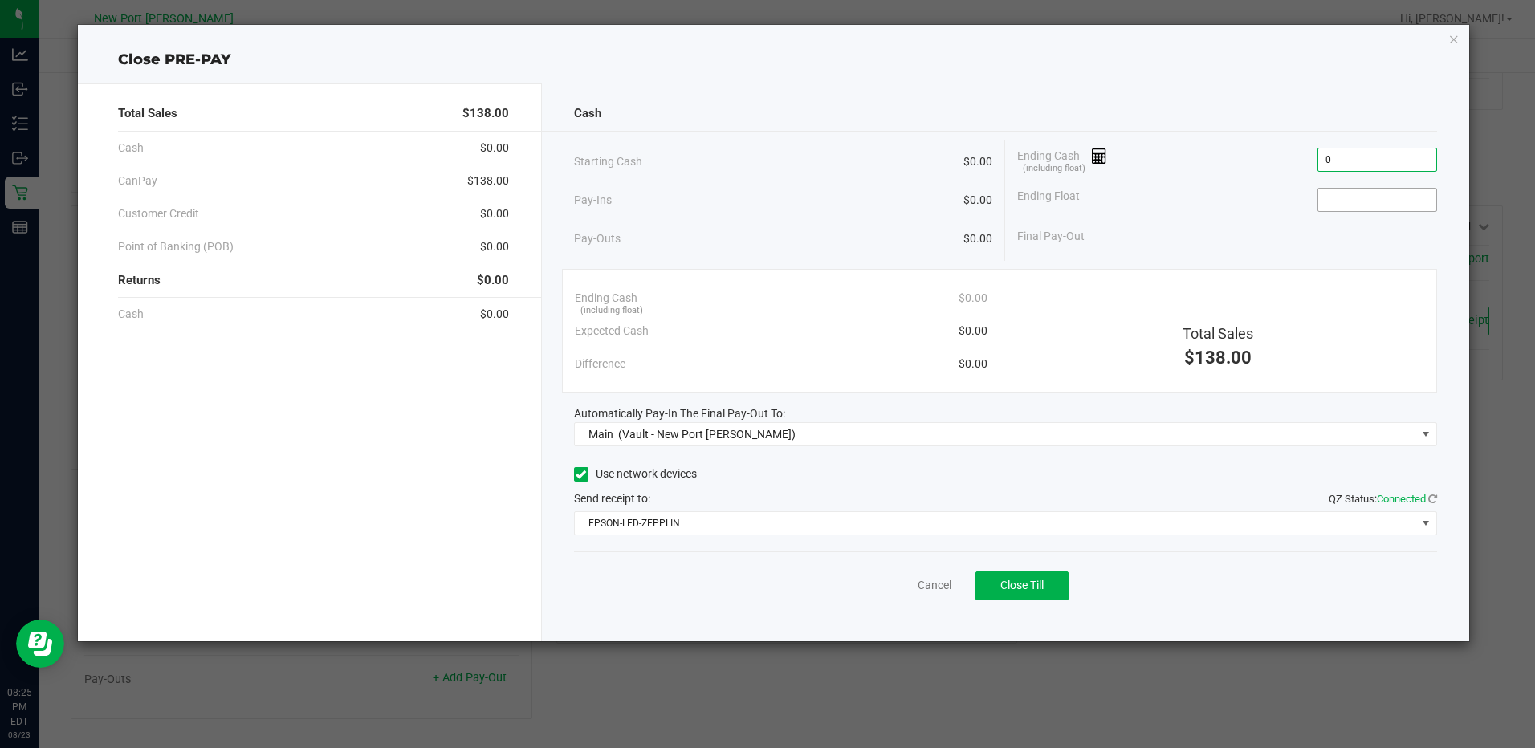
type input "$0.00"
click at [1344, 197] on input at bounding box center [1377, 200] width 118 height 22
type input "$0.00"
click at [1032, 583] on span "Close Till" at bounding box center [1021, 585] width 43 height 13
click at [911, 585] on link "Dismiss" at bounding box center [899, 585] width 39 height 17
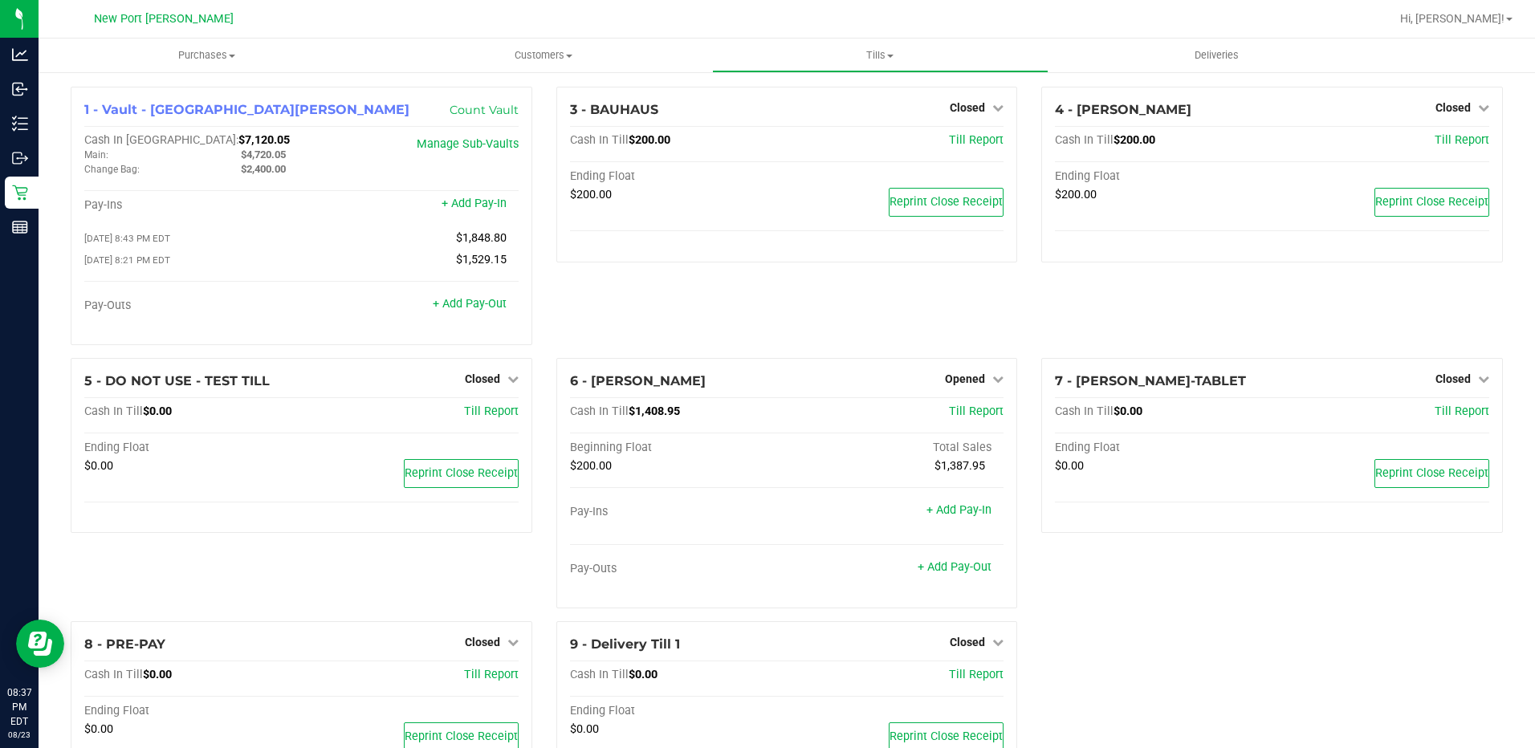
scroll to position [80, 0]
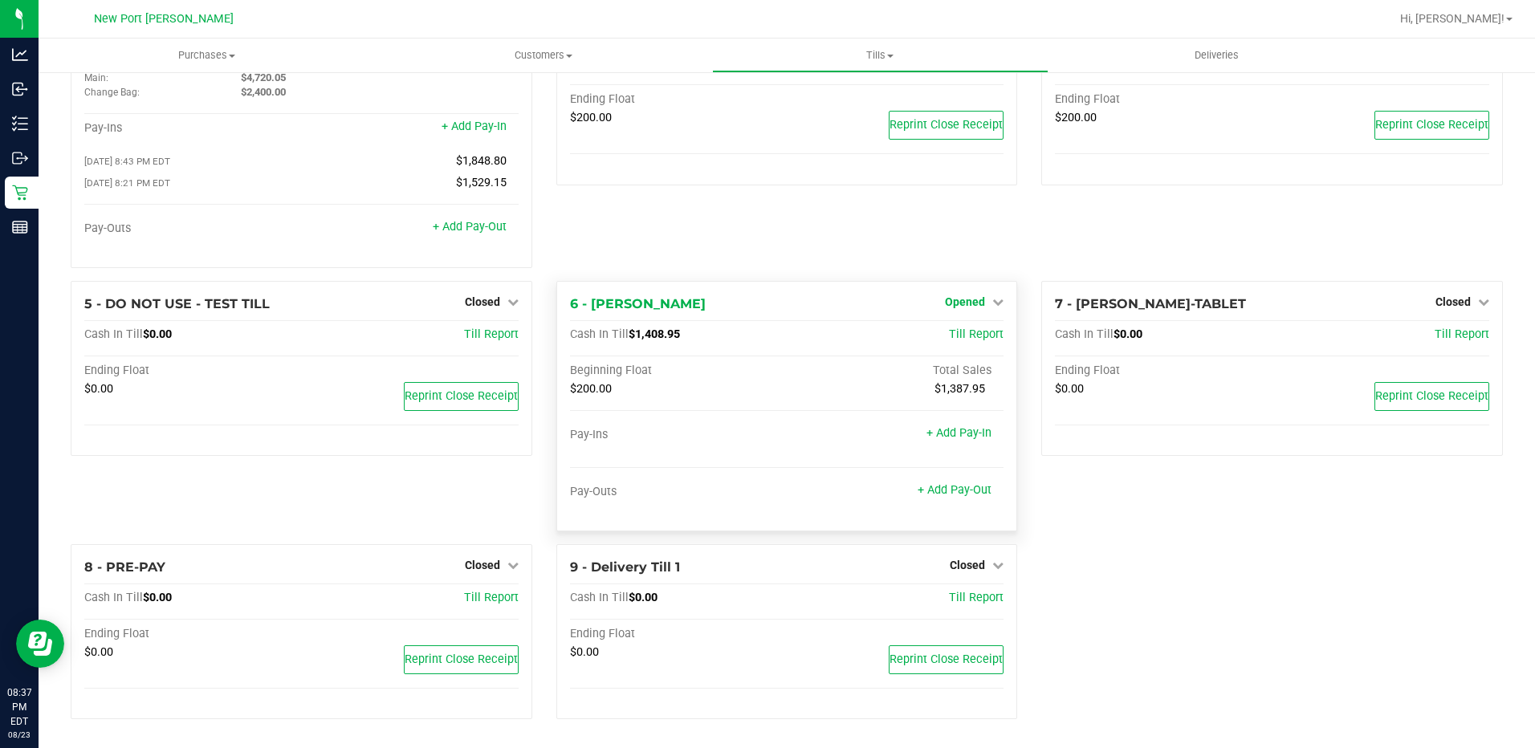
click at [992, 304] on icon at bounding box center [997, 301] width 11 height 11
click at [960, 332] on link "Close Till" at bounding box center [967, 334] width 43 height 13
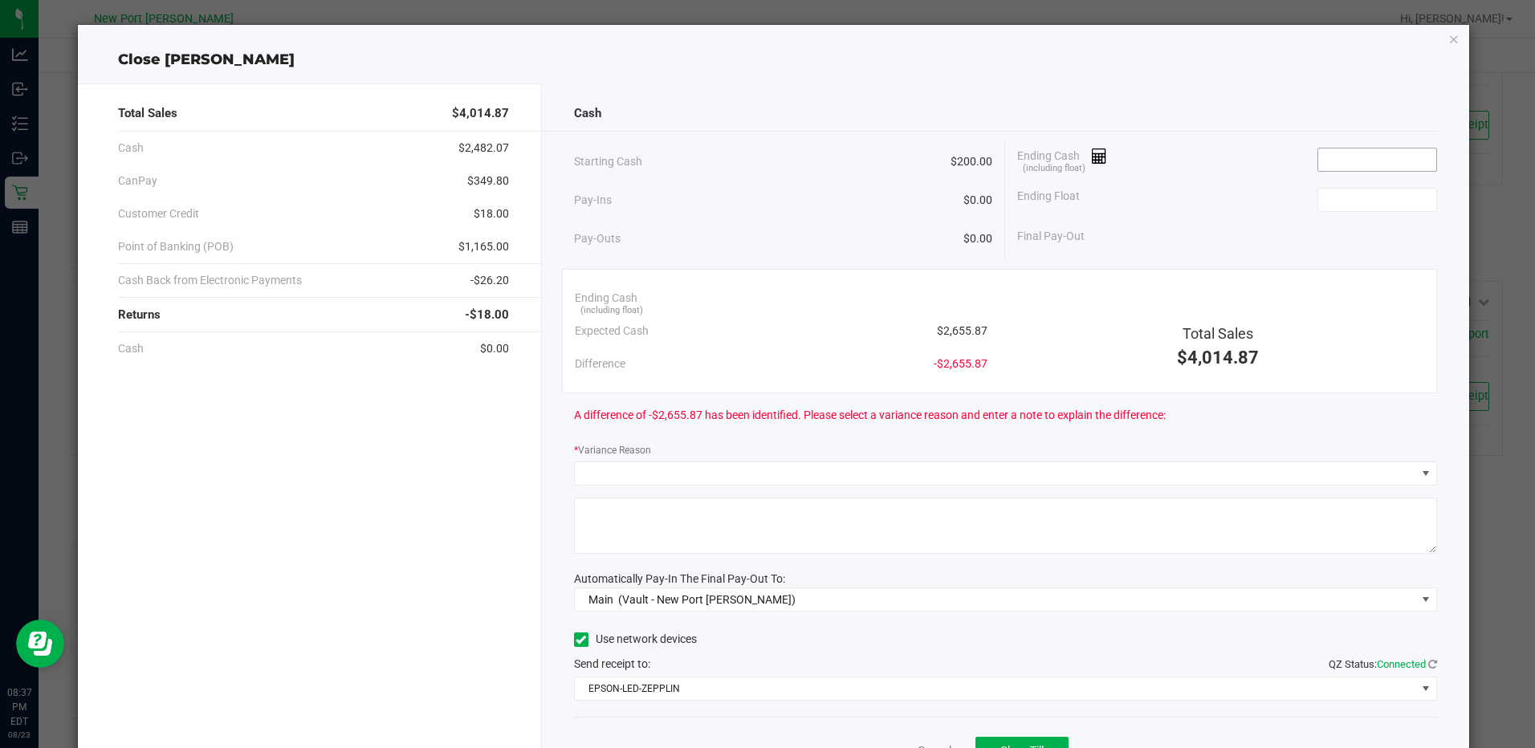
click at [1362, 159] on input at bounding box center [1377, 160] width 118 height 22
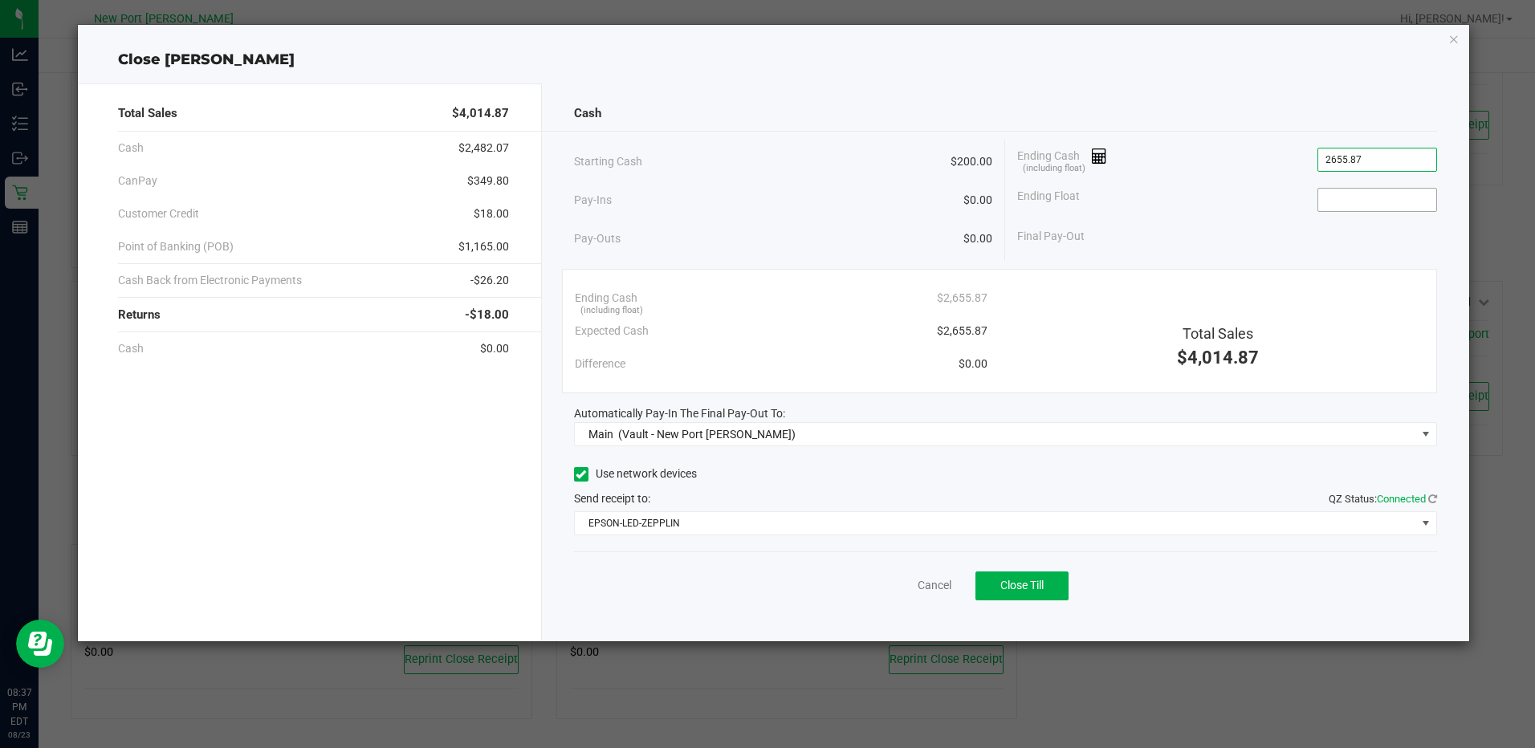
type input "$2,655.87"
click at [1352, 208] on input at bounding box center [1377, 200] width 118 height 22
type input "$200.00"
click at [1033, 585] on span "Close Till" at bounding box center [1021, 585] width 43 height 13
click at [892, 585] on link "Dismiss" at bounding box center [899, 585] width 39 height 17
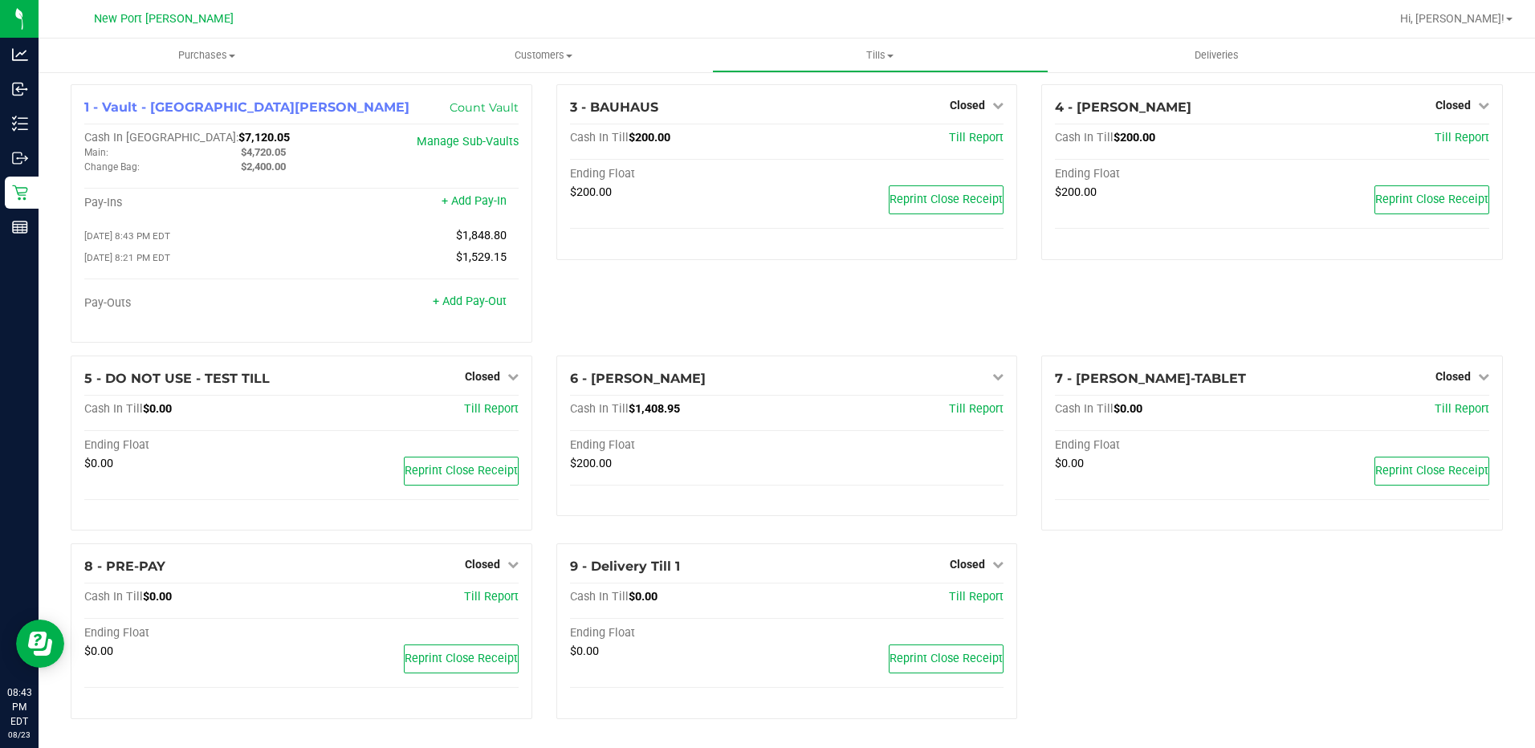
scroll to position [6, 0]
click at [893, 55] on span at bounding box center [890, 56] width 6 height 3
click at [789, 116] on span "Reconcile e-payments" at bounding box center [792, 116] width 160 height 14
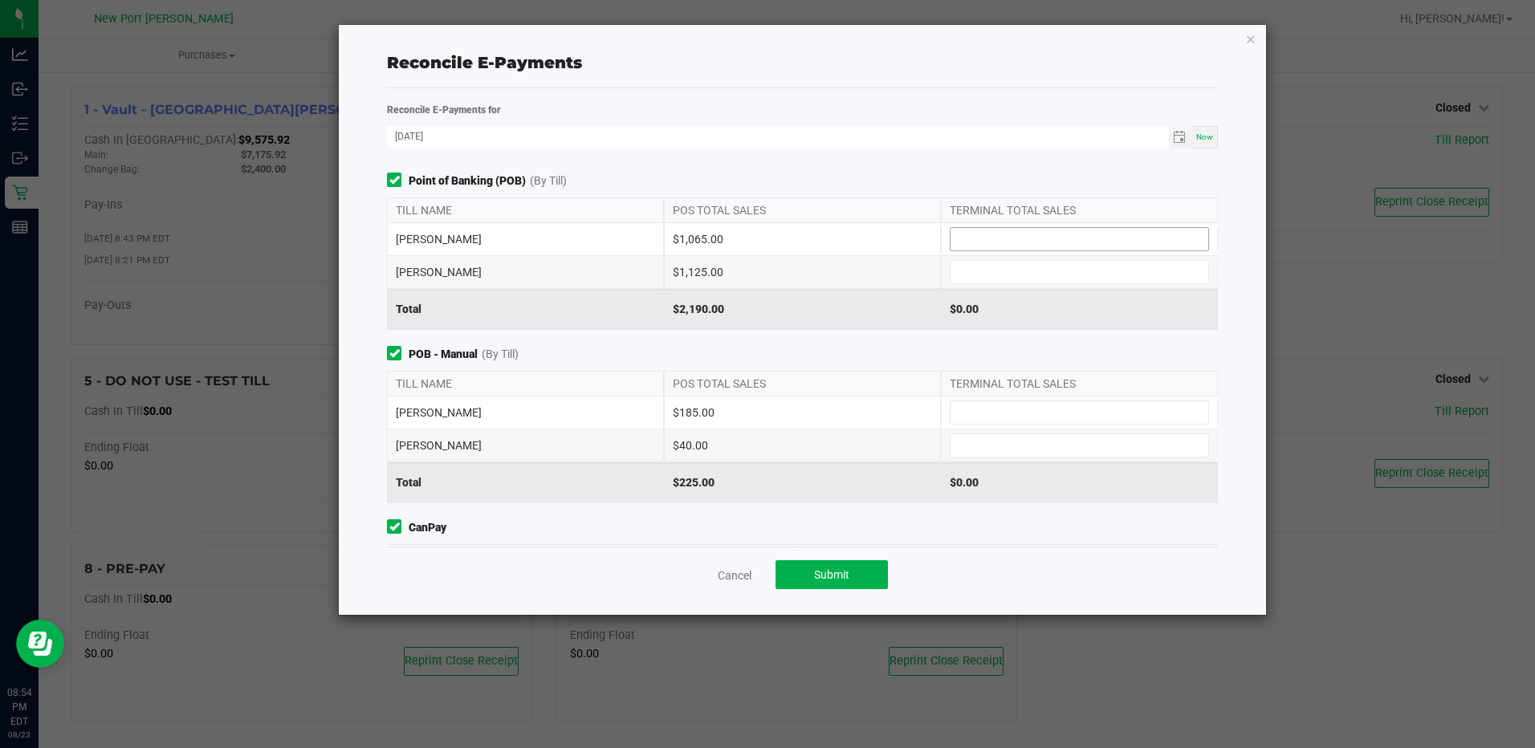
click at [1000, 237] on input at bounding box center [1080, 239] width 258 height 22
type input "$1,065.00"
click at [992, 277] on input at bounding box center [1080, 272] width 258 height 22
type input "$1,125.00"
click at [976, 411] on input at bounding box center [1080, 412] width 258 height 22
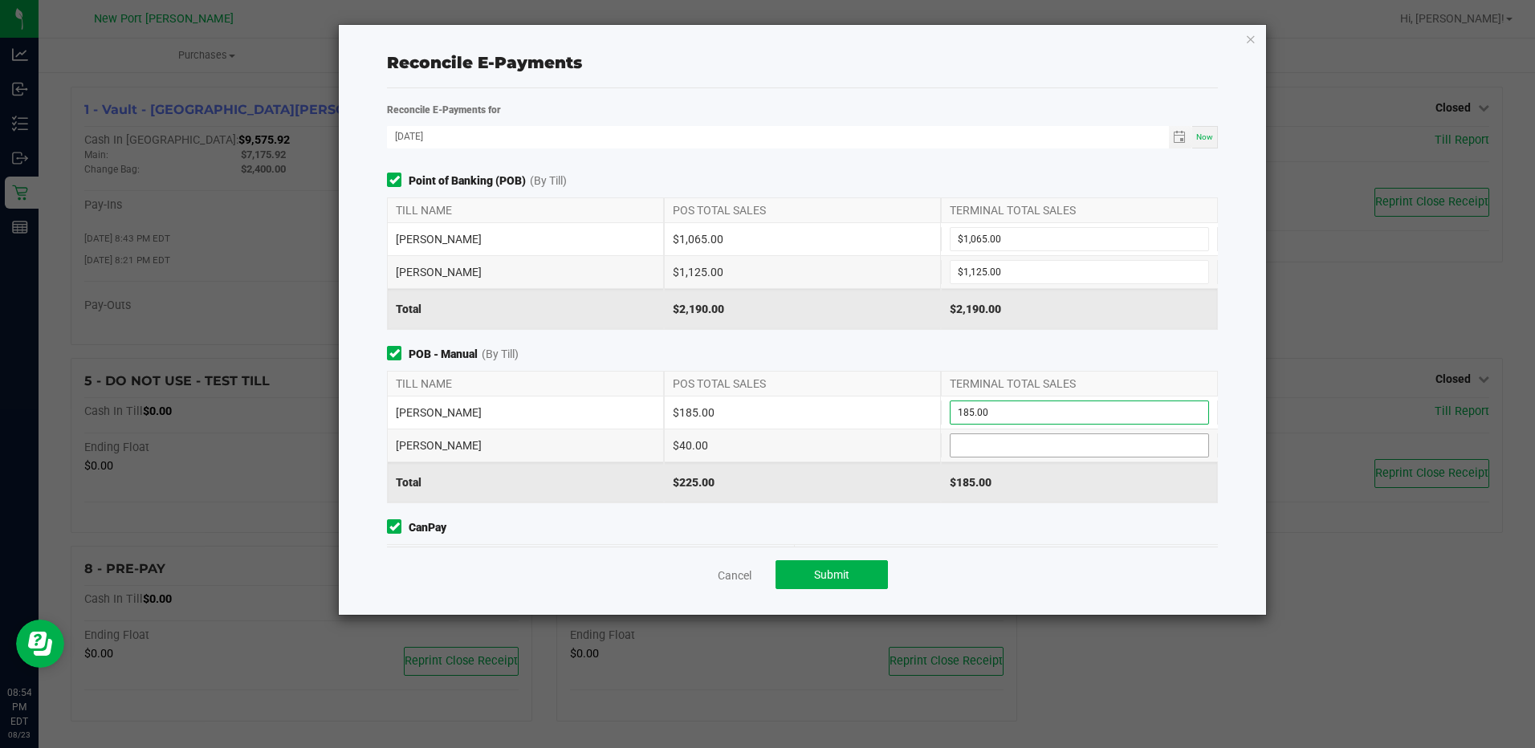
type input "$185.00"
click at [978, 446] on input at bounding box center [1080, 445] width 258 height 22
type input "$40.00"
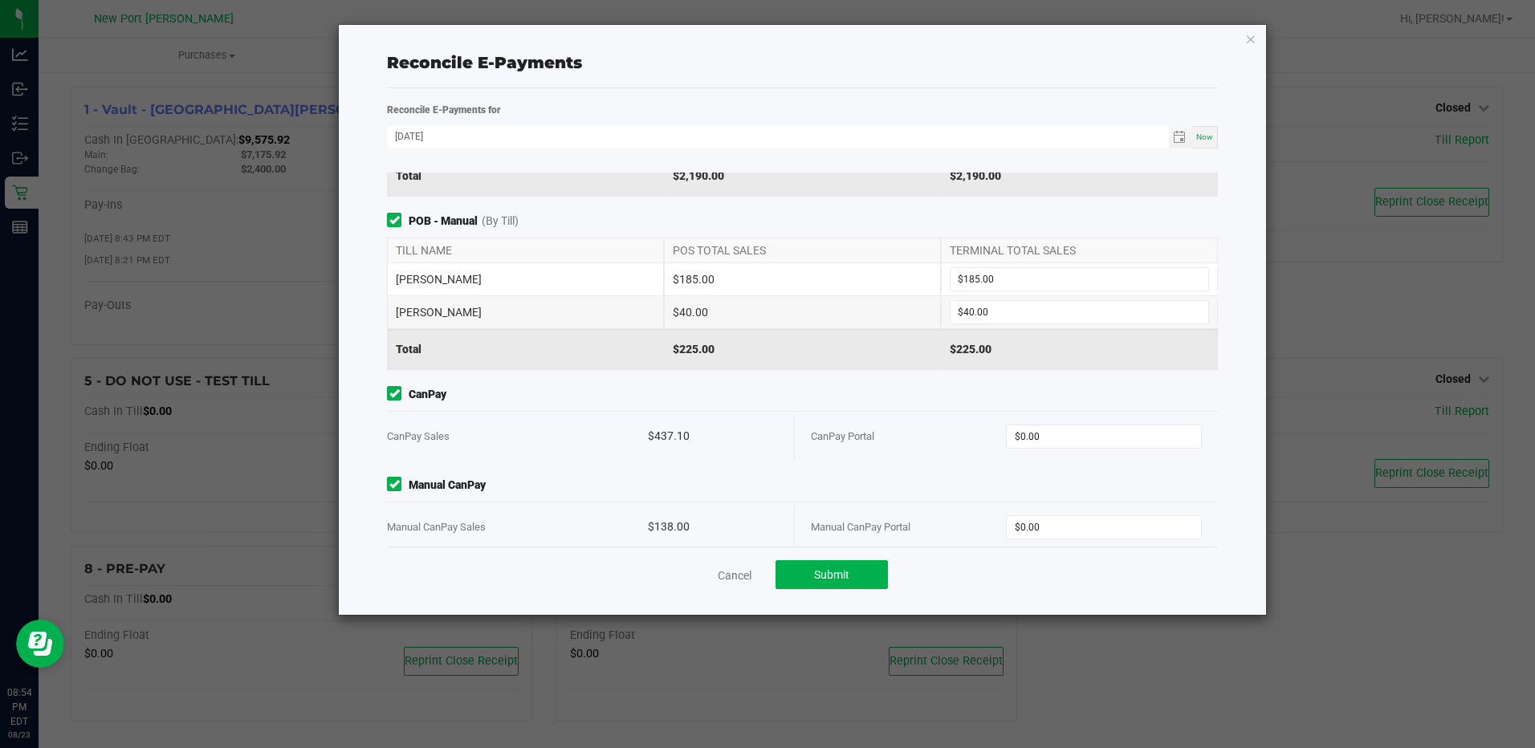
scroll to position [153, 0]
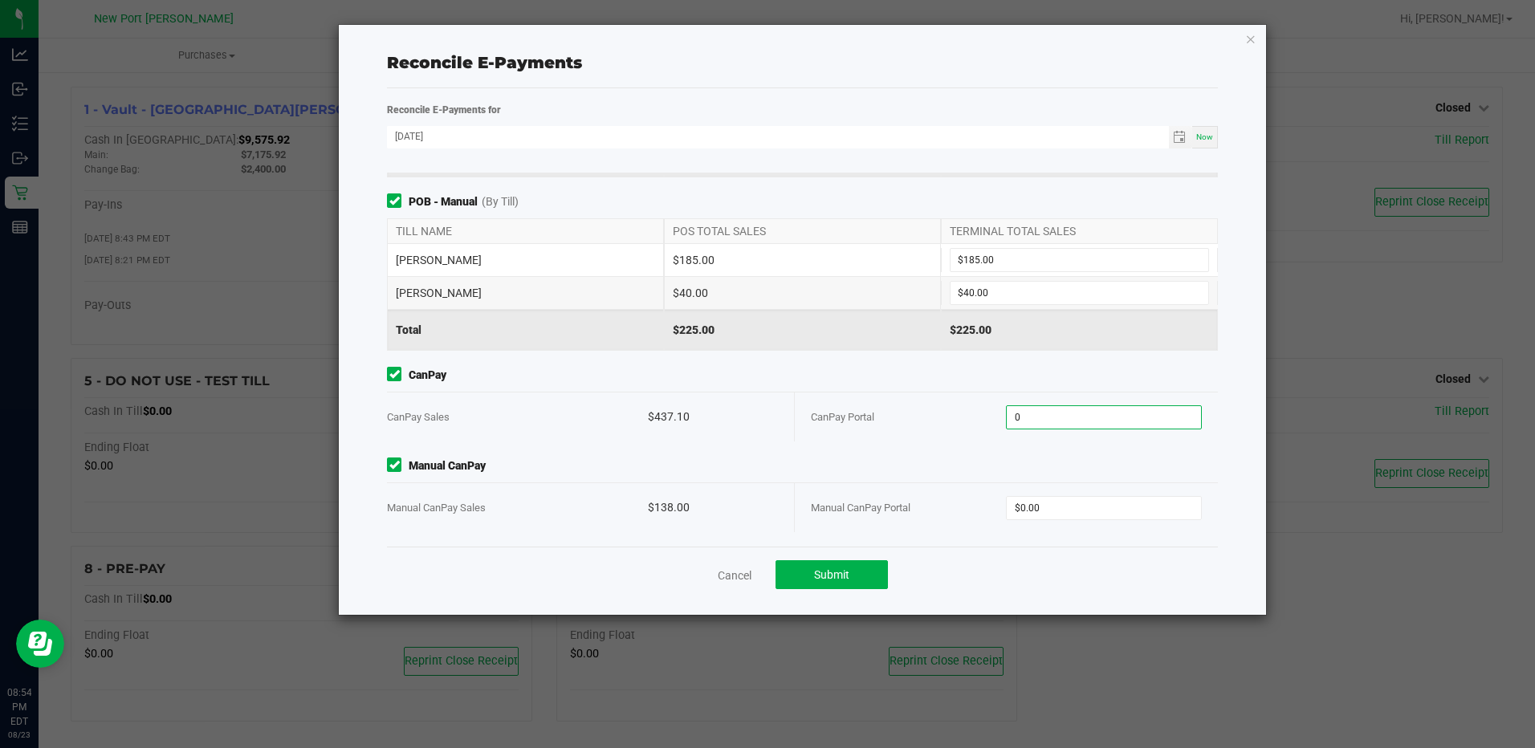
click at [1041, 423] on input "0" at bounding box center [1104, 417] width 194 height 22
type input "$437.10"
click at [1037, 514] on input "0" at bounding box center [1104, 508] width 194 height 22
type input "$138.00"
click at [840, 580] on span "Submit" at bounding box center [831, 574] width 35 height 13
